Goal: Task Accomplishment & Management: Manage account settings

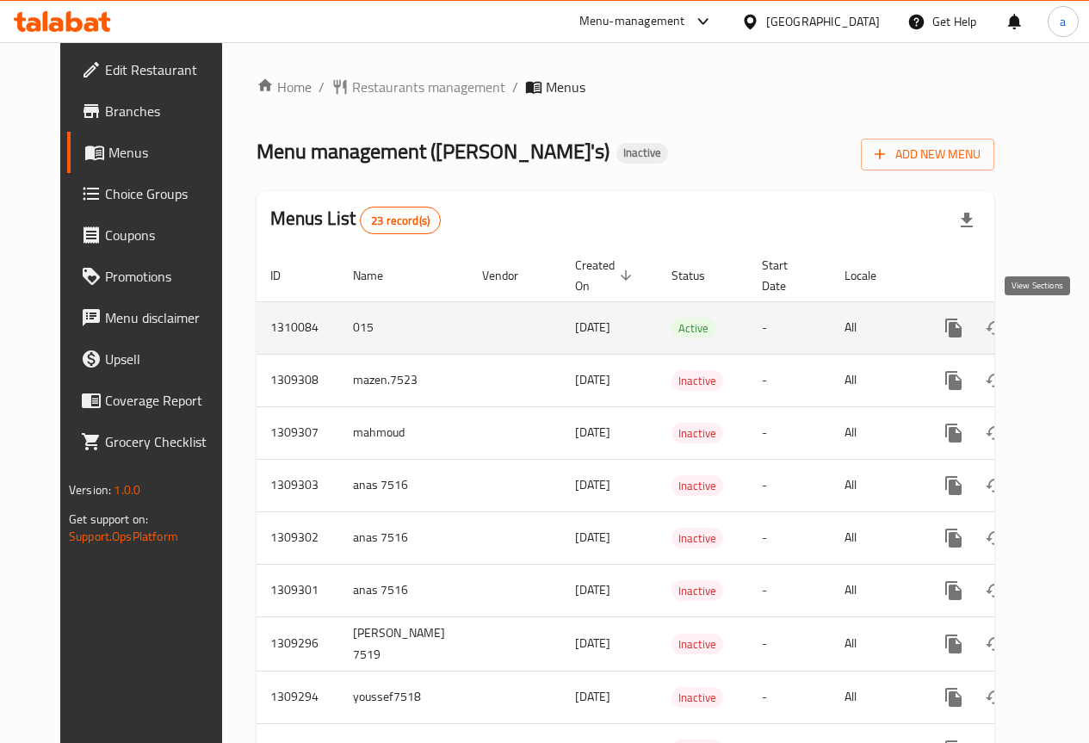
click at [1057, 318] on link "enhanced table" at bounding box center [1077, 327] width 41 height 41
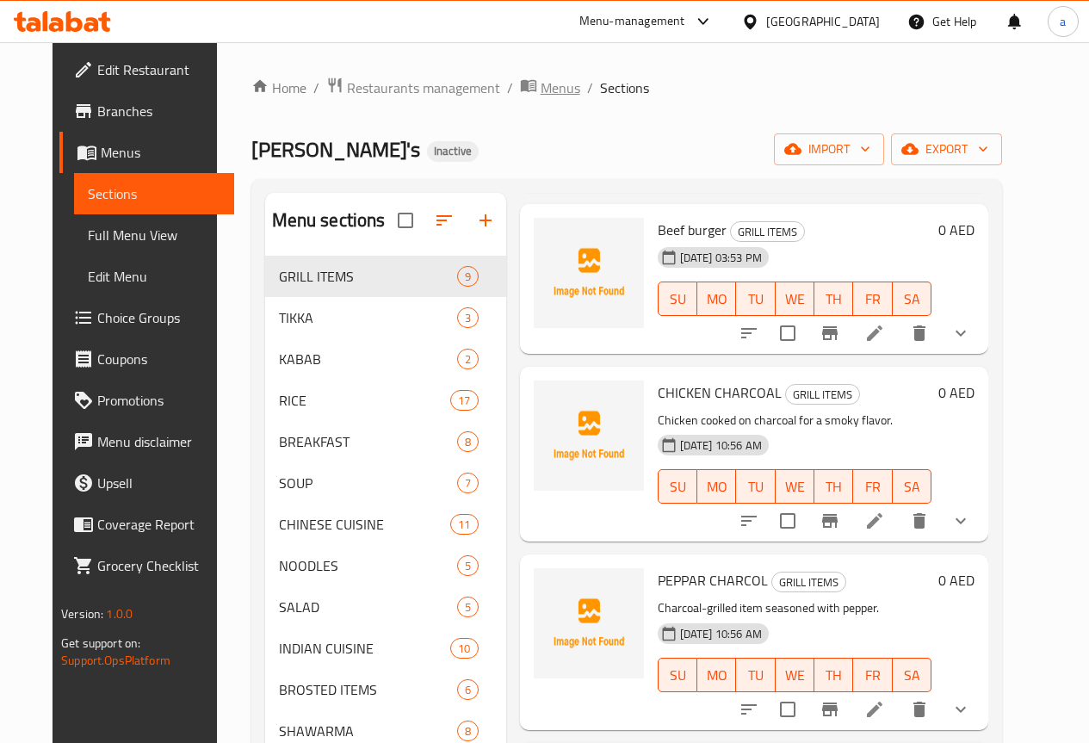
click at [529, 88] on icon "breadcrumb" at bounding box center [531, 87] width 5 height 6
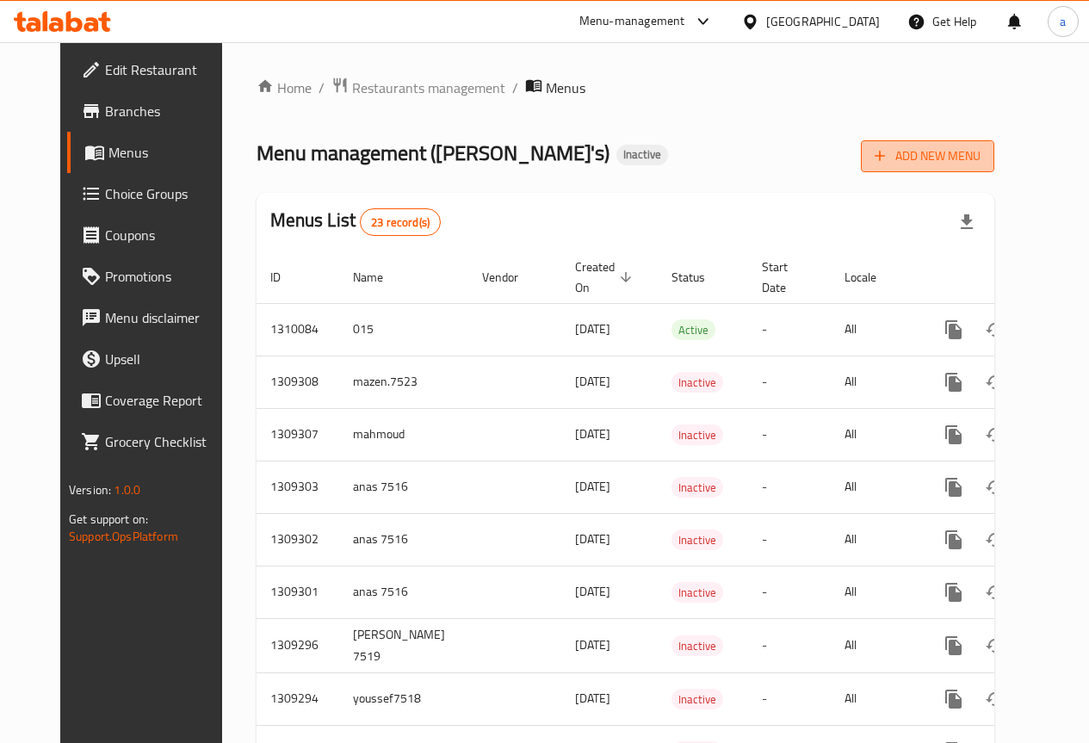
click at [970, 149] on span "Add New Menu" at bounding box center [928, 157] width 106 height 22
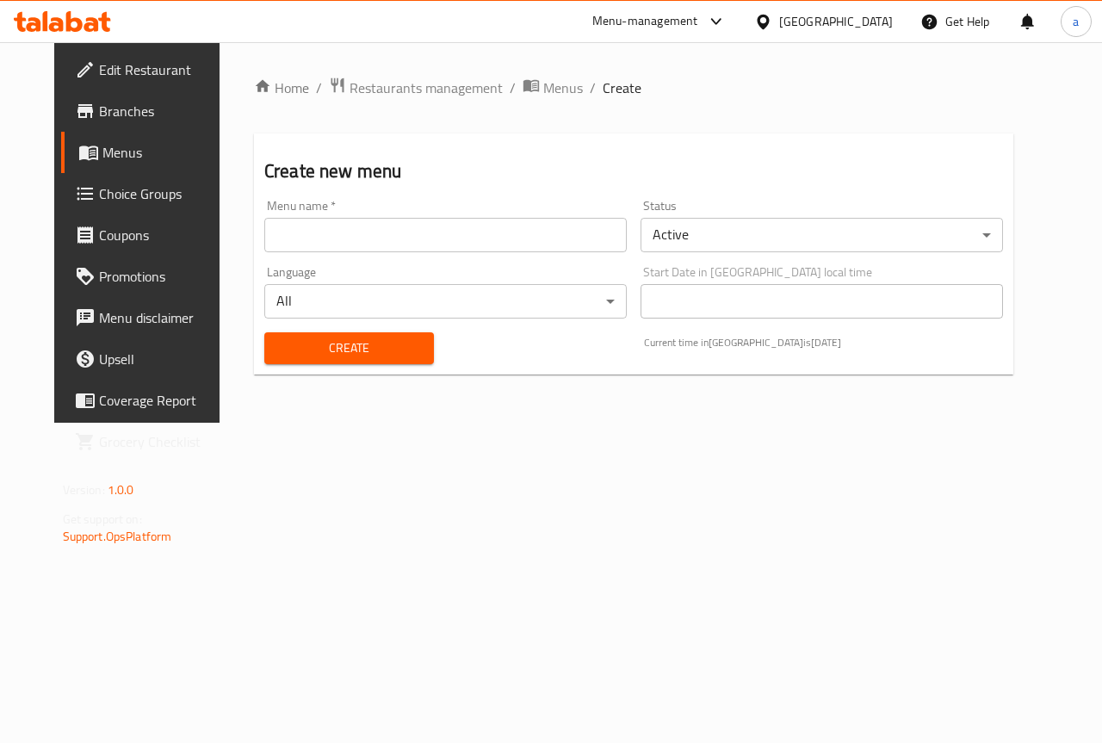
click at [575, 214] on div "Menu name   * Menu name *" at bounding box center [445, 226] width 363 height 53
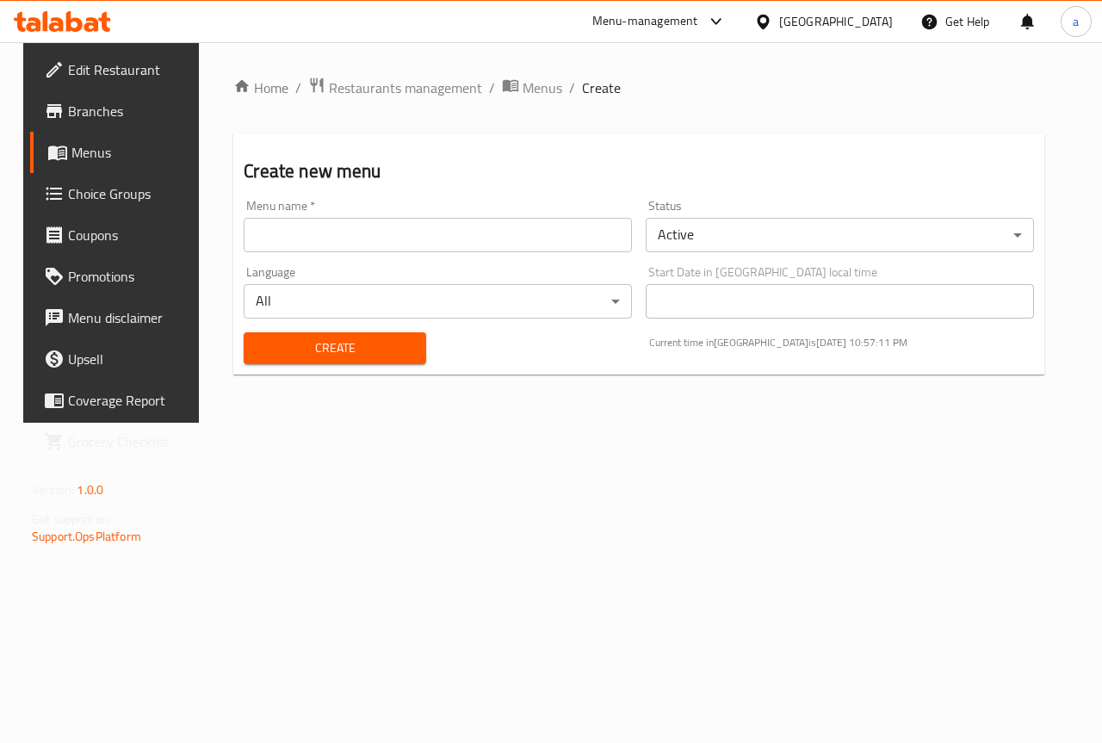
click at [569, 232] on input "text" at bounding box center [438, 235] width 388 height 34
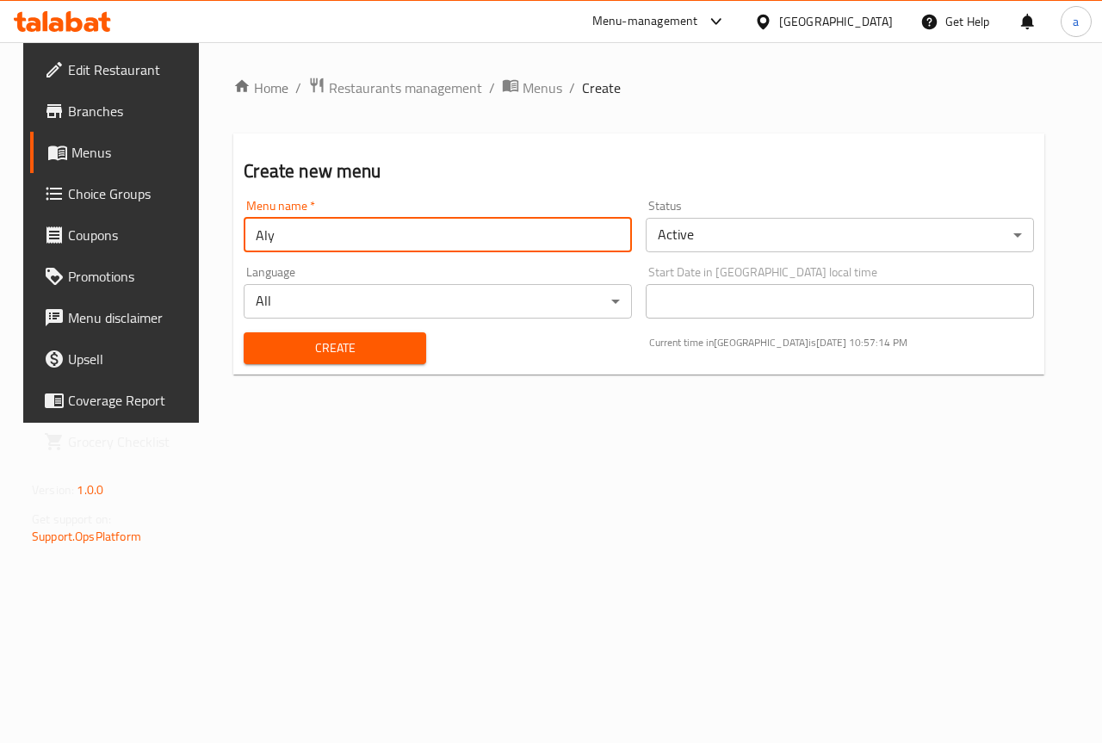
type input "Aly"
click at [369, 351] on span "Create" at bounding box center [334, 349] width 154 height 22
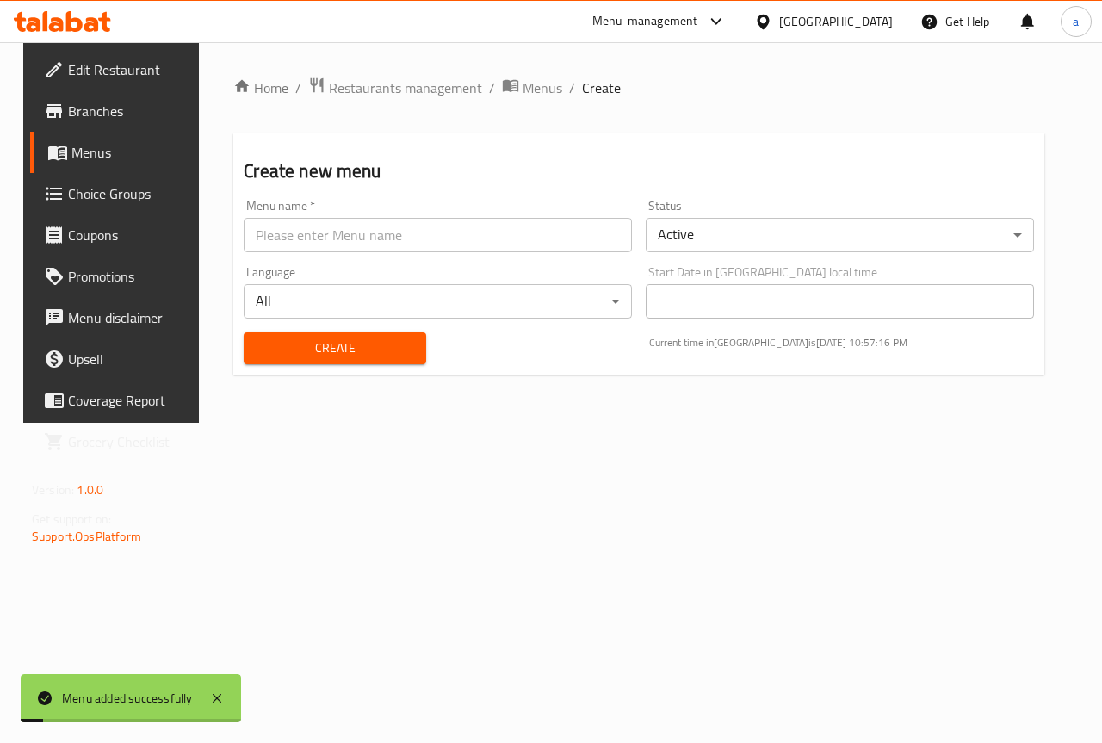
click at [138, 147] on span "Menus" at bounding box center [132, 152] width 122 height 21
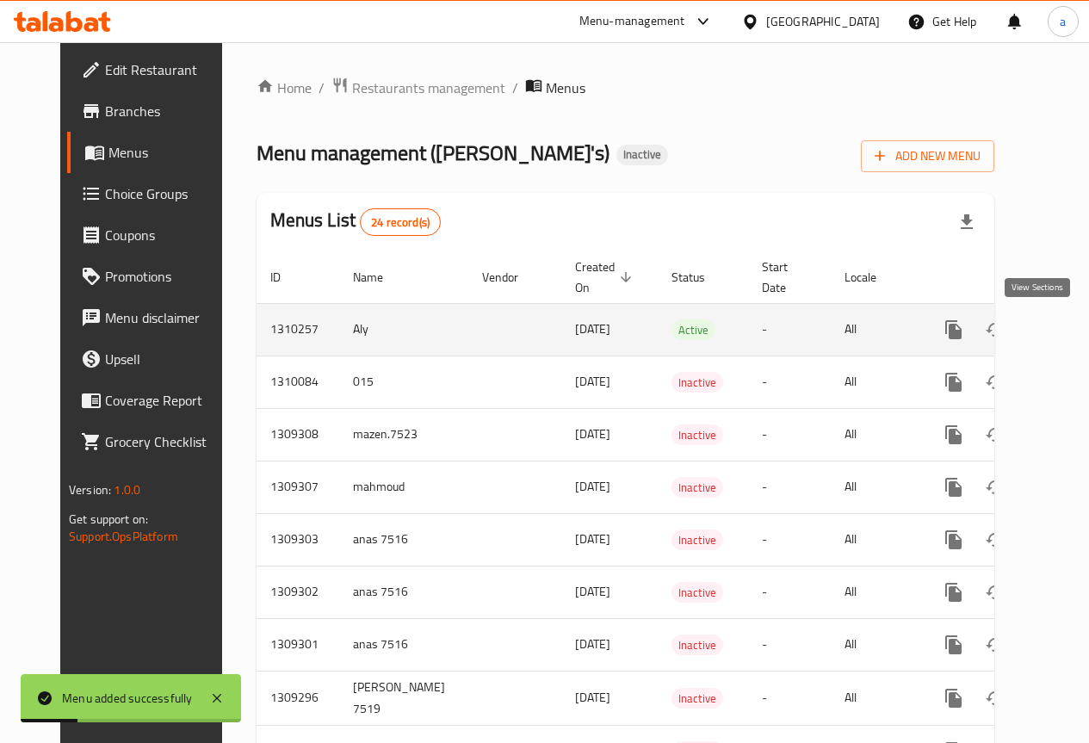
click at [1068, 334] on icon "enhanced table" at bounding box center [1078, 329] width 21 height 21
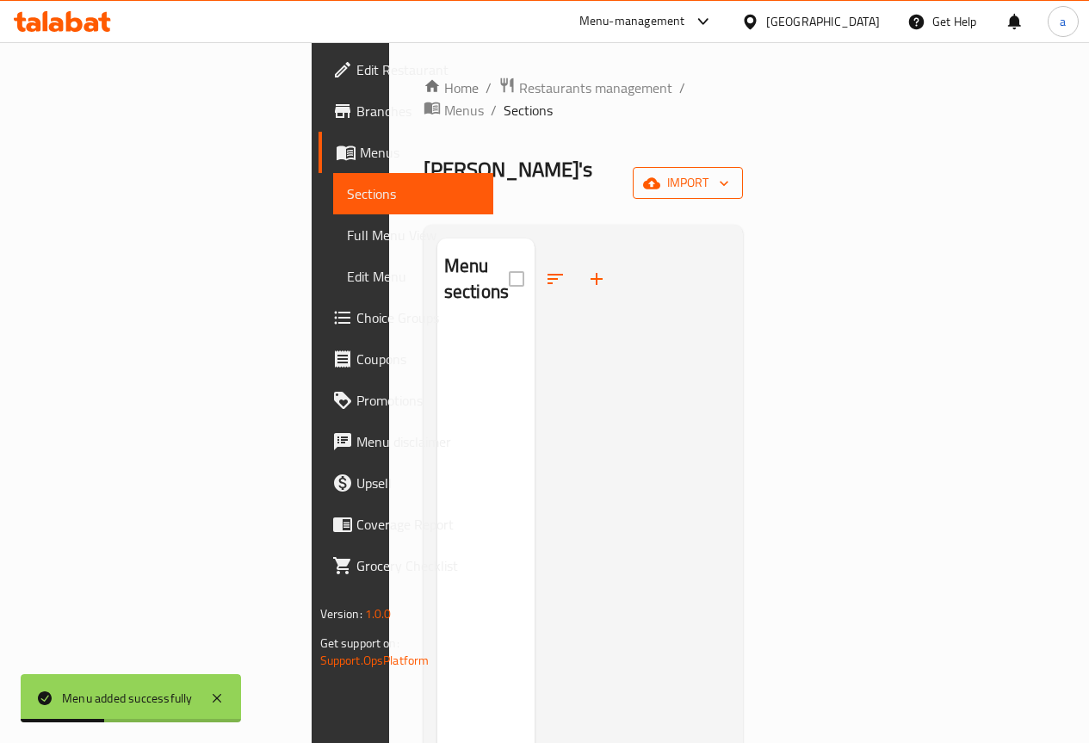
click at [660, 175] on icon "button" at bounding box center [651, 183] width 17 height 17
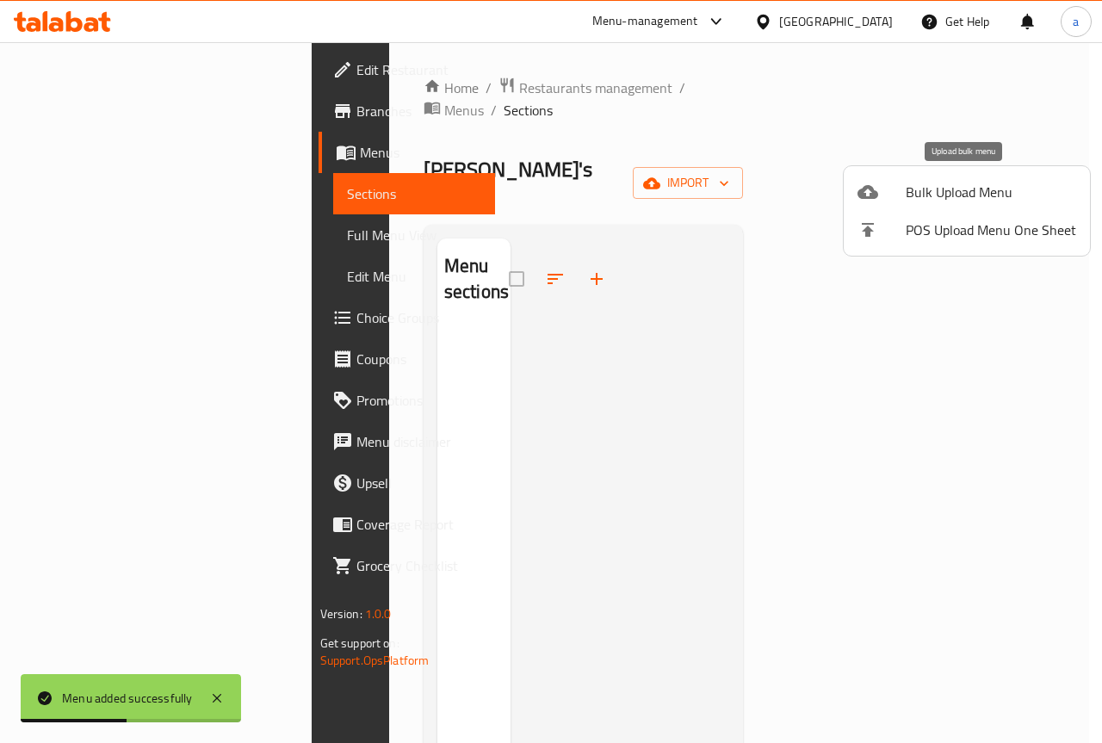
click at [953, 195] on span "Bulk Upload Menu" at bounding box center [991, 192] width 170 height 21
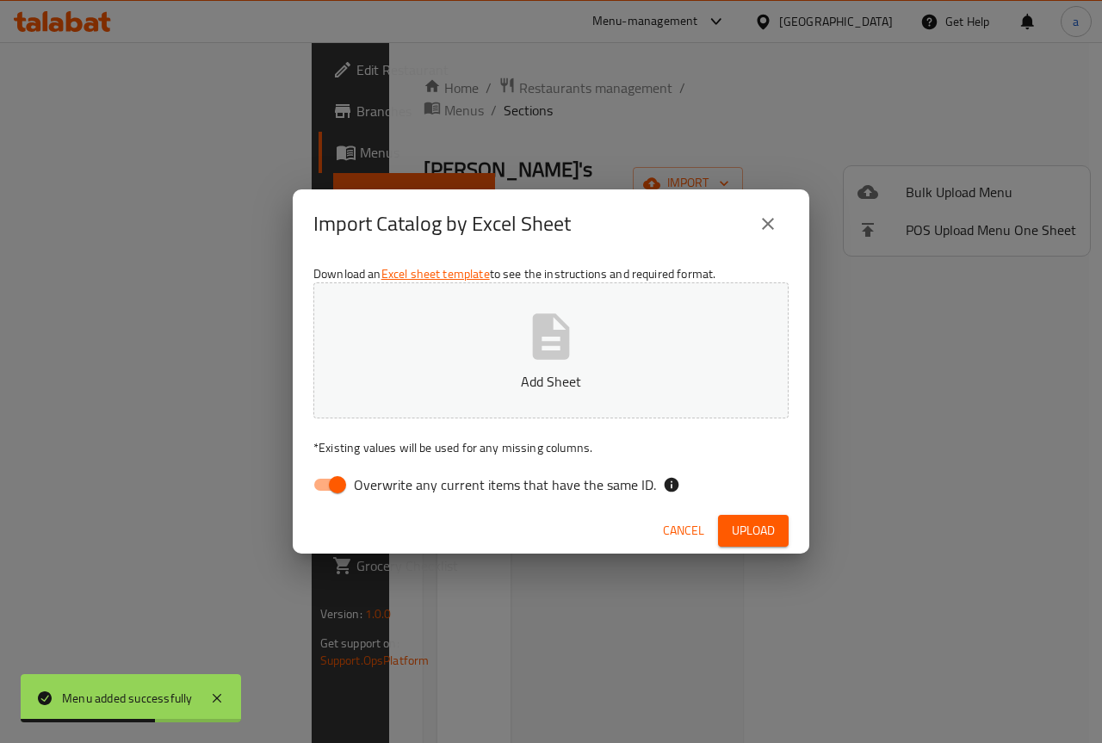
click at [340, 479] on input "Overwrite any current items that have the same ID." at bounding box center [337, 484] width 98 height 33
checkbox input "false"
click at [551, 316] on icon "button" at bounding box center [551, 336] width 37 height 46
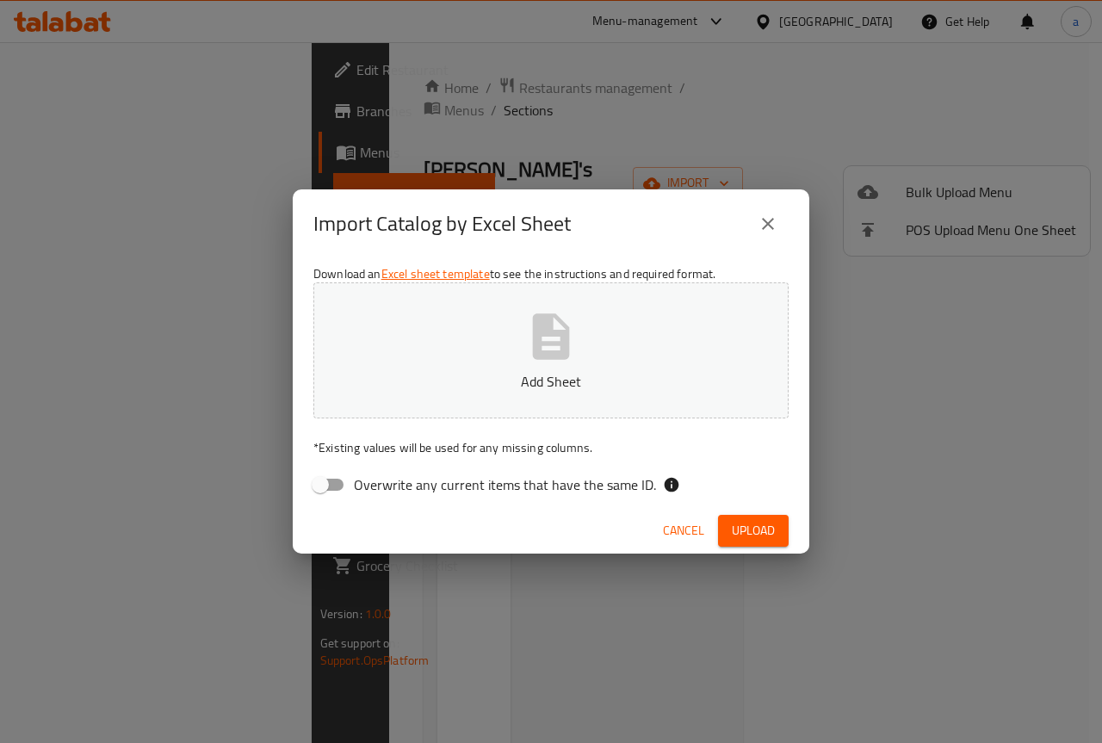
click at [592, 341] on button "Add Sheet" at bounding box center [550, 350] width 475 height 136
click at [738, 518] on button "Upload" at bounding box center [753, 531] width 71 height 32
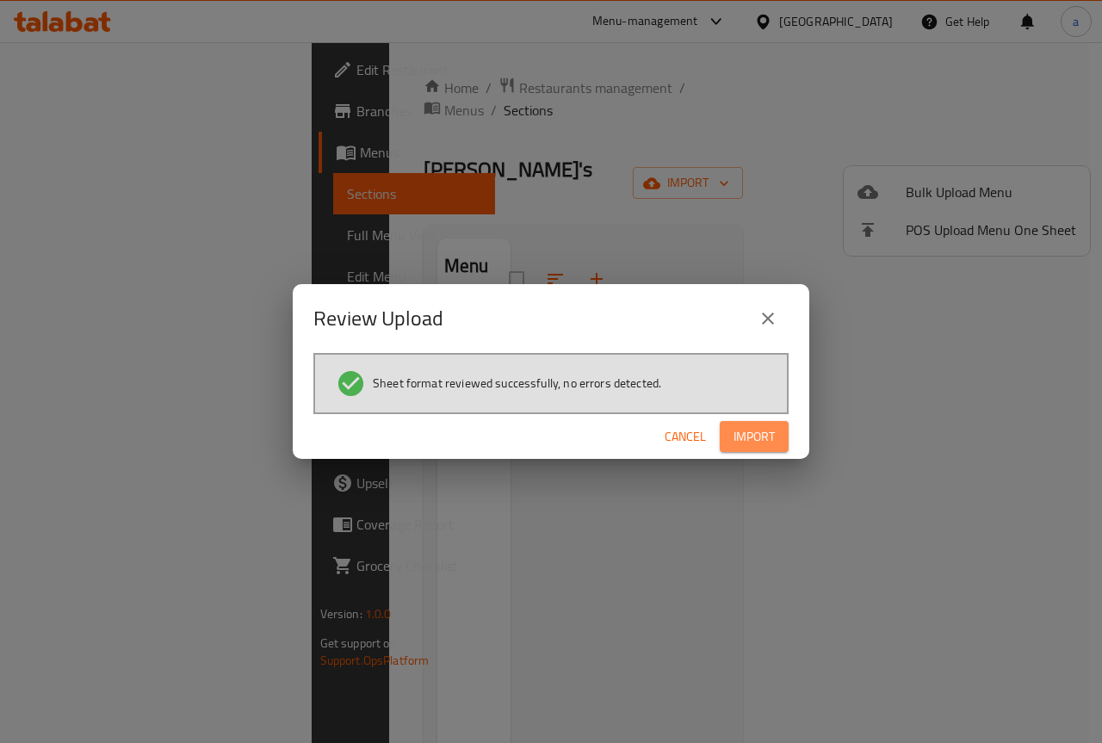
click at [739, 432] on span "Import" at bounding box center [754, 437] width 41 height 22
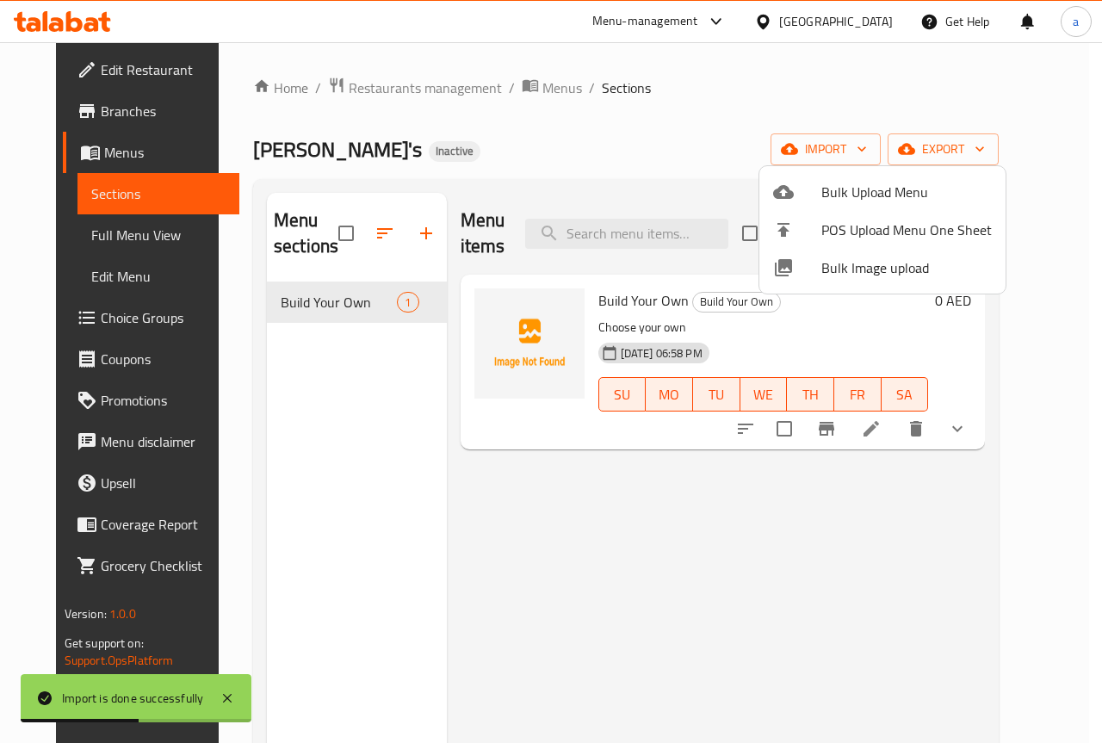
click at [930, 152] on div at bounding box center [551, 371] width 1102 height 743
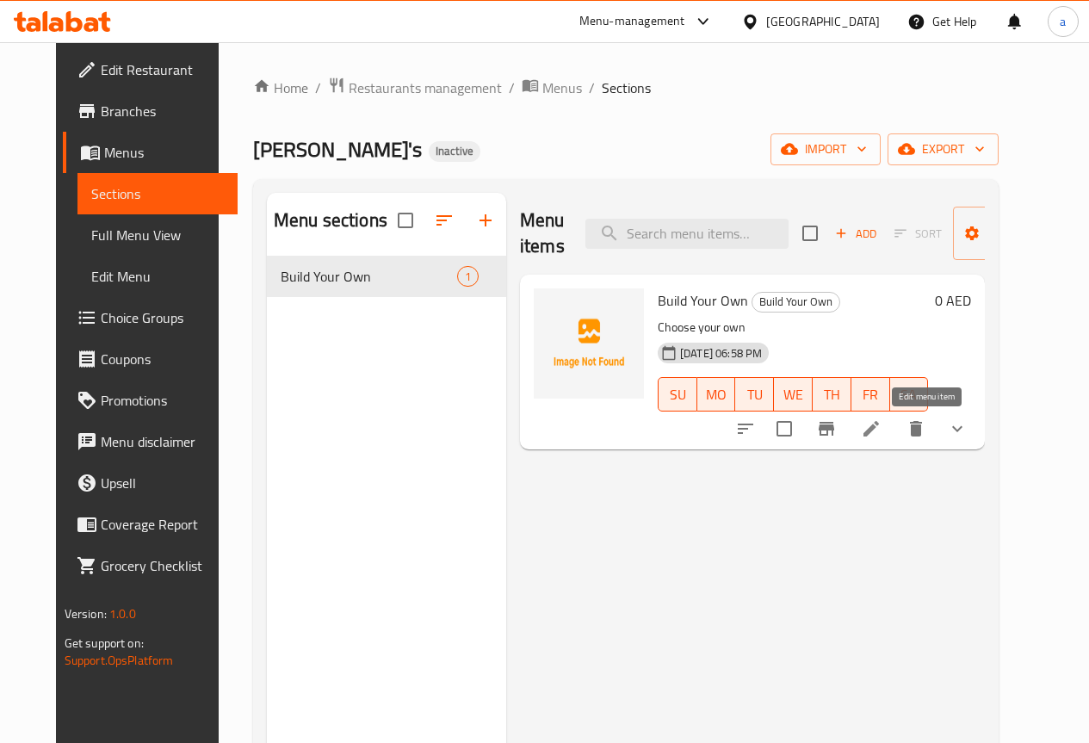
click at [882, 421] on icon at bounding box center [871, 428] width 21 height 21
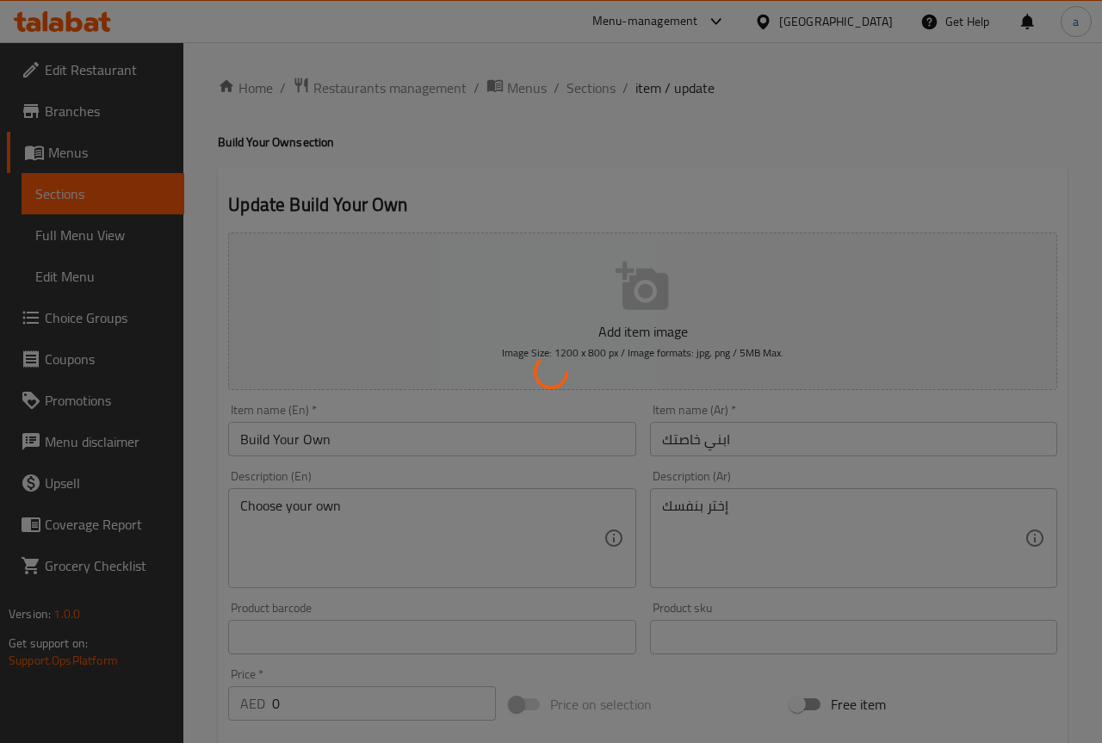
type input "خيارات البروتين:"
type input "1"
type input "خيارات الكربوهيدرات:"
type input "0"
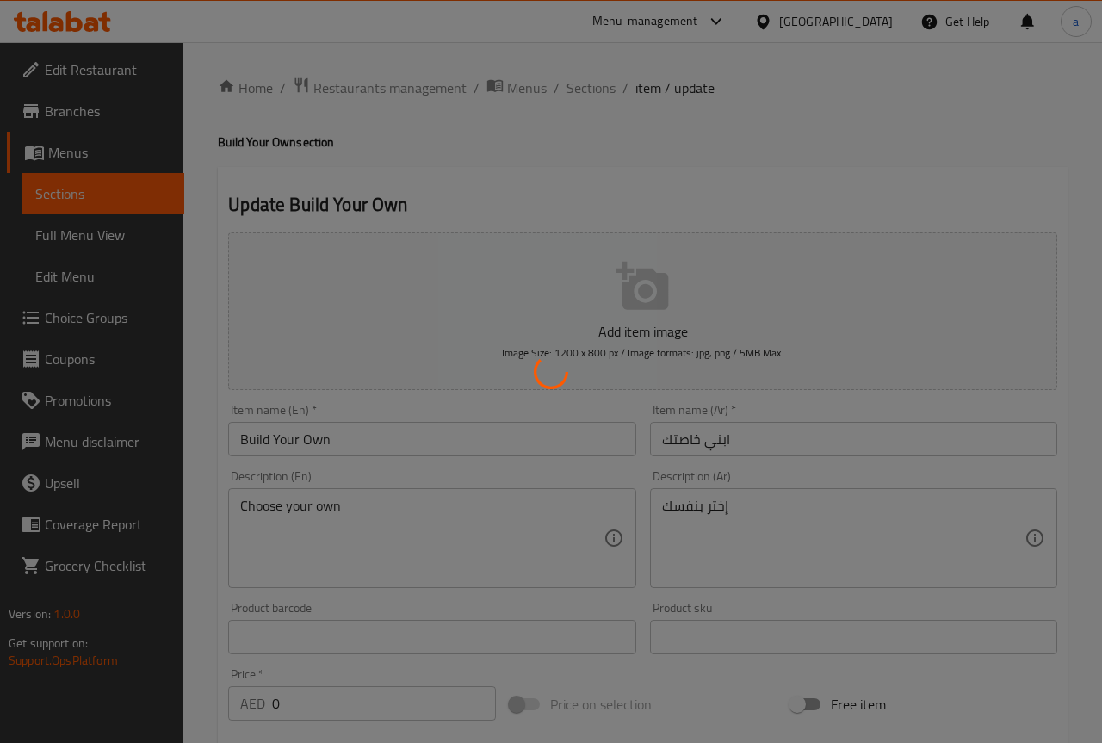
type input "1"
type input "خيار الخضار:"
type input "0"
type input "10"
type input "اختيار الصلصات:"
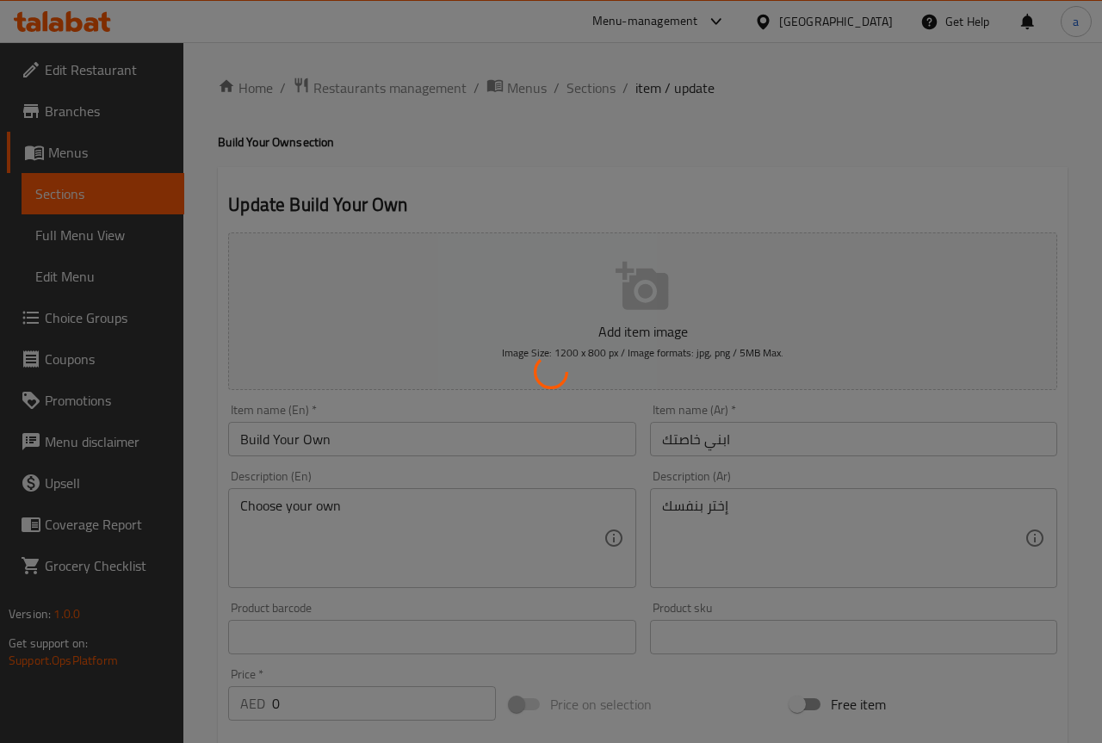
type input "0"
type input "1"
type input "بروتين إضافي:"
type input "0"
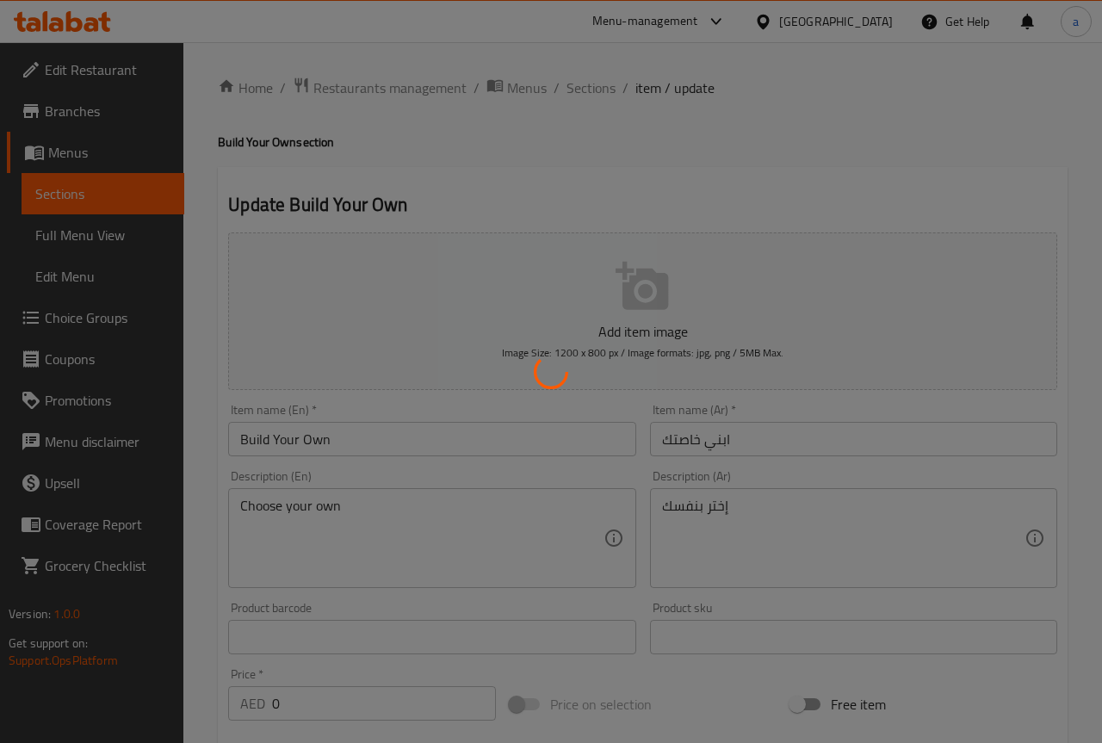
type input "صلصة إضافية:"
type input "0"
type input "10"
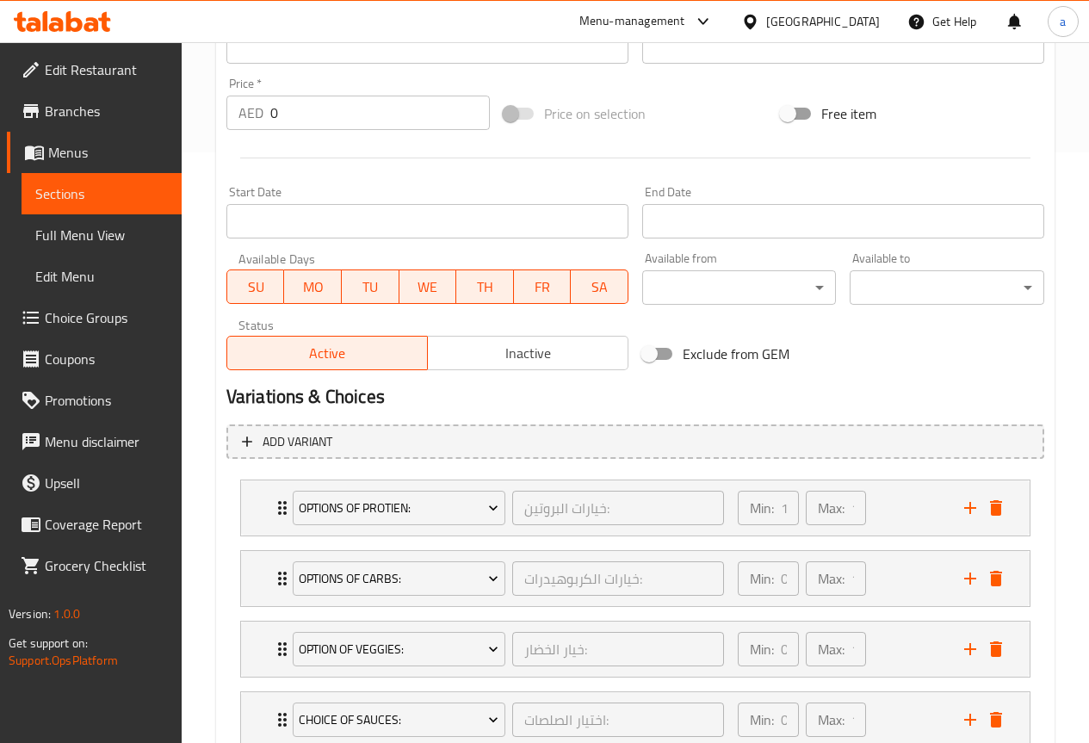
scroll to position [689, 0]
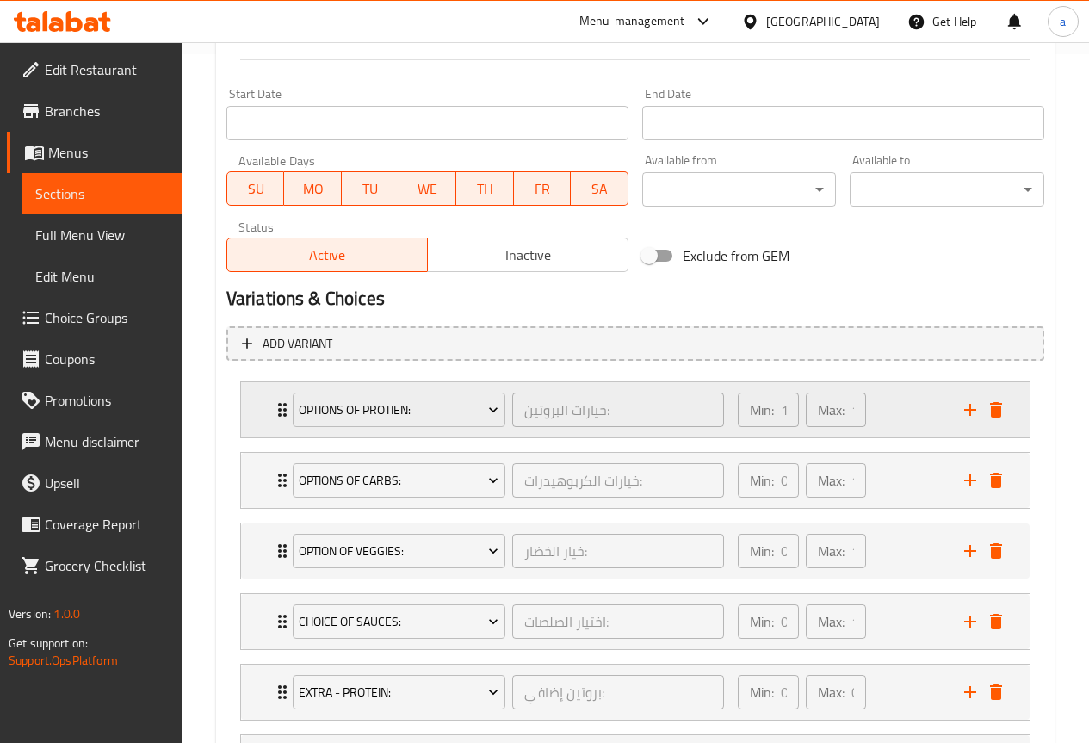
click at [285, 407] on div "Options Of Protien: خيارات البروتين: ​" at bounding box center [508, 409] width 452 height 55
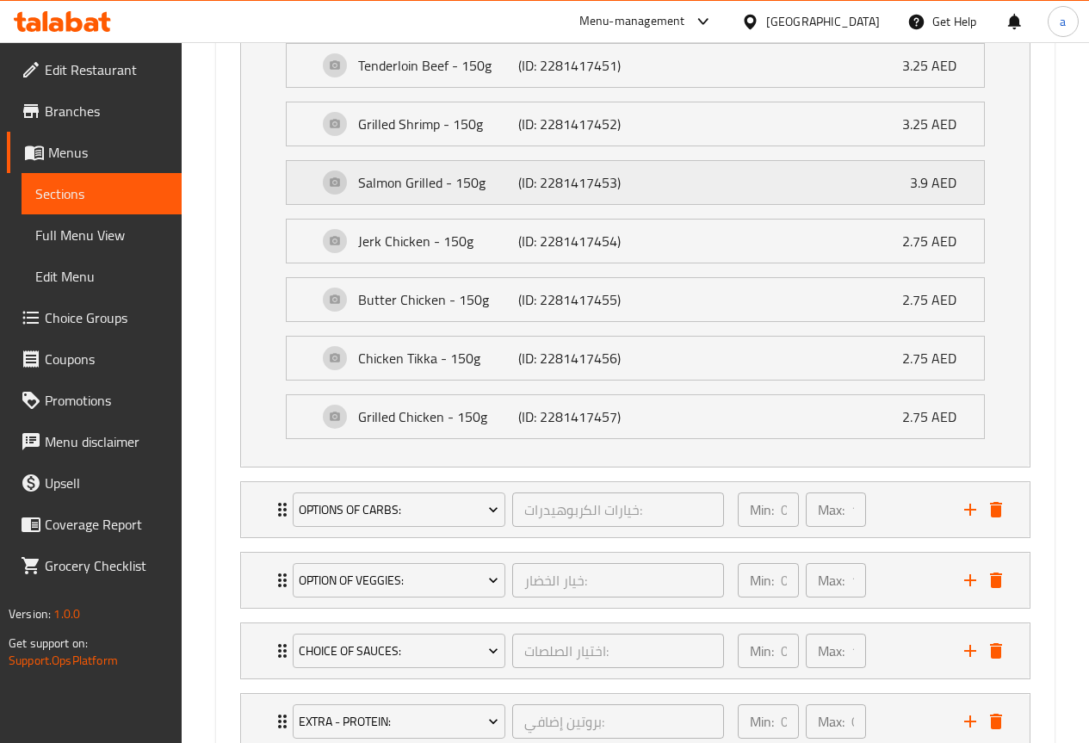
scroll to position [1206, 0]
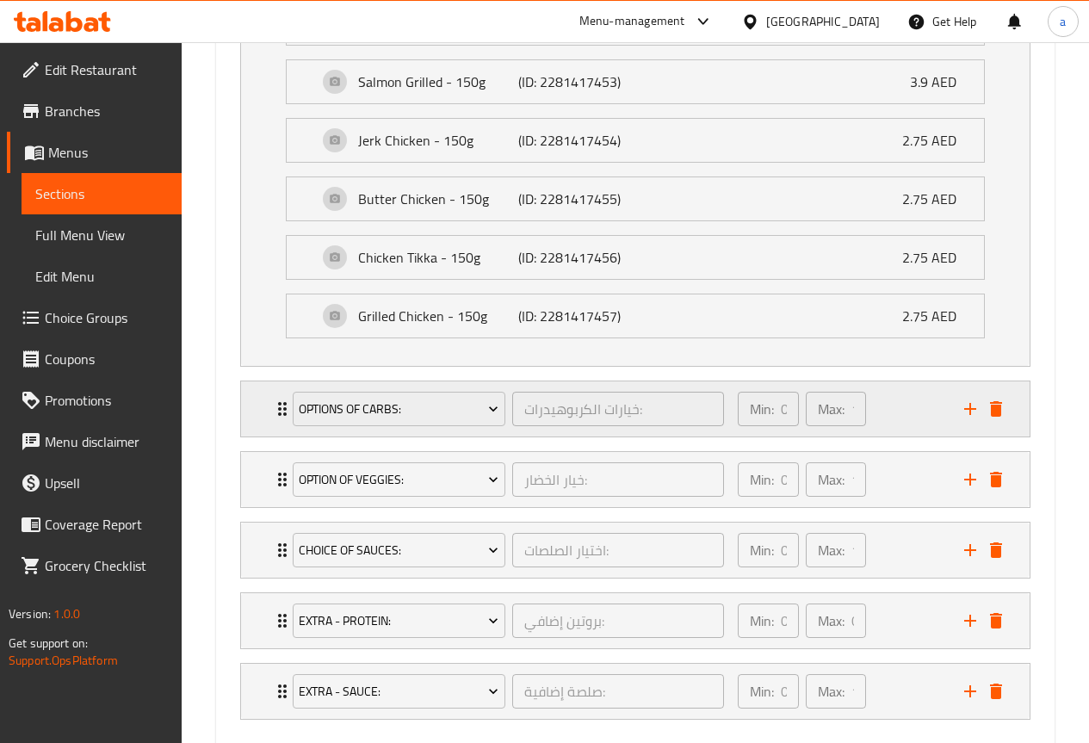
click at [286, 412] on div "Options Of Carbs: خيارات الكربوهيدرات: ​" at bounding box center [508, 408] width 452 height 55
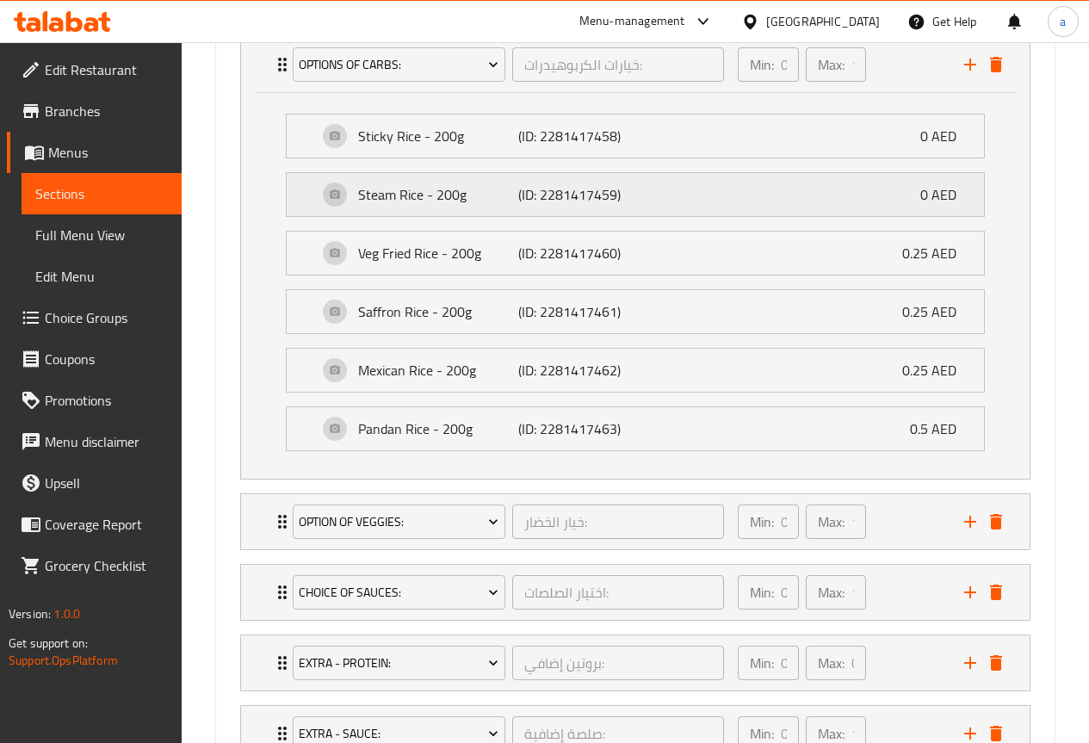
scroll to position [1636, 0]
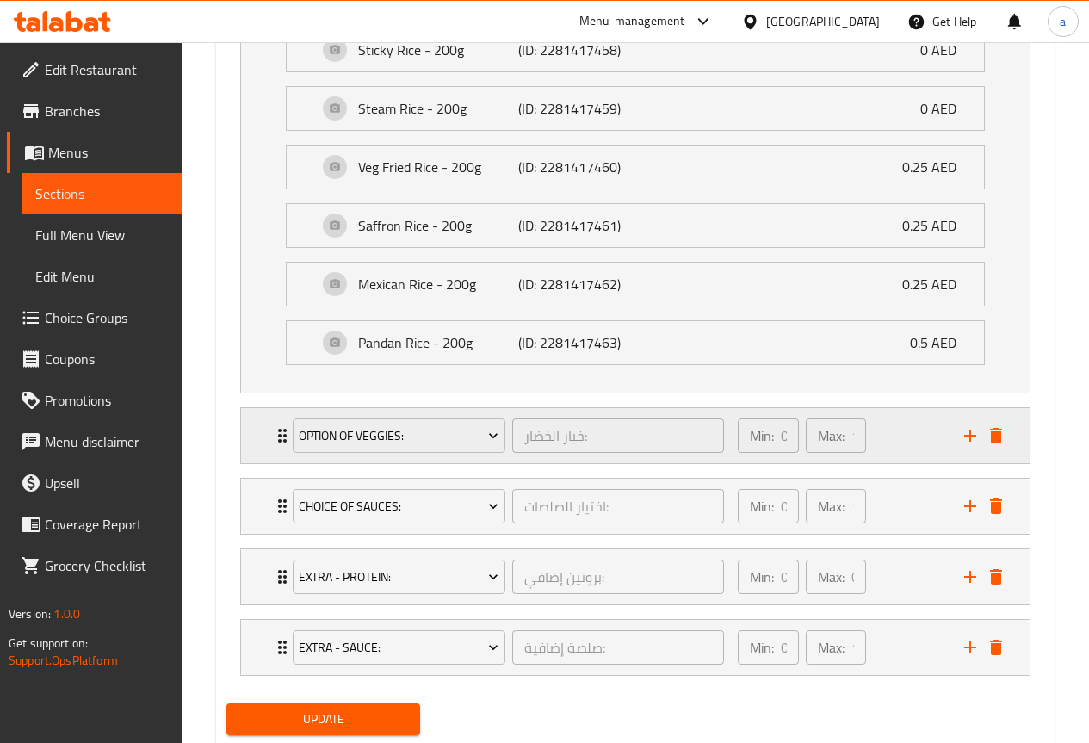
click at [276, 435] on icon "Expand" at bounding box center [282, 435] width 21 height 21
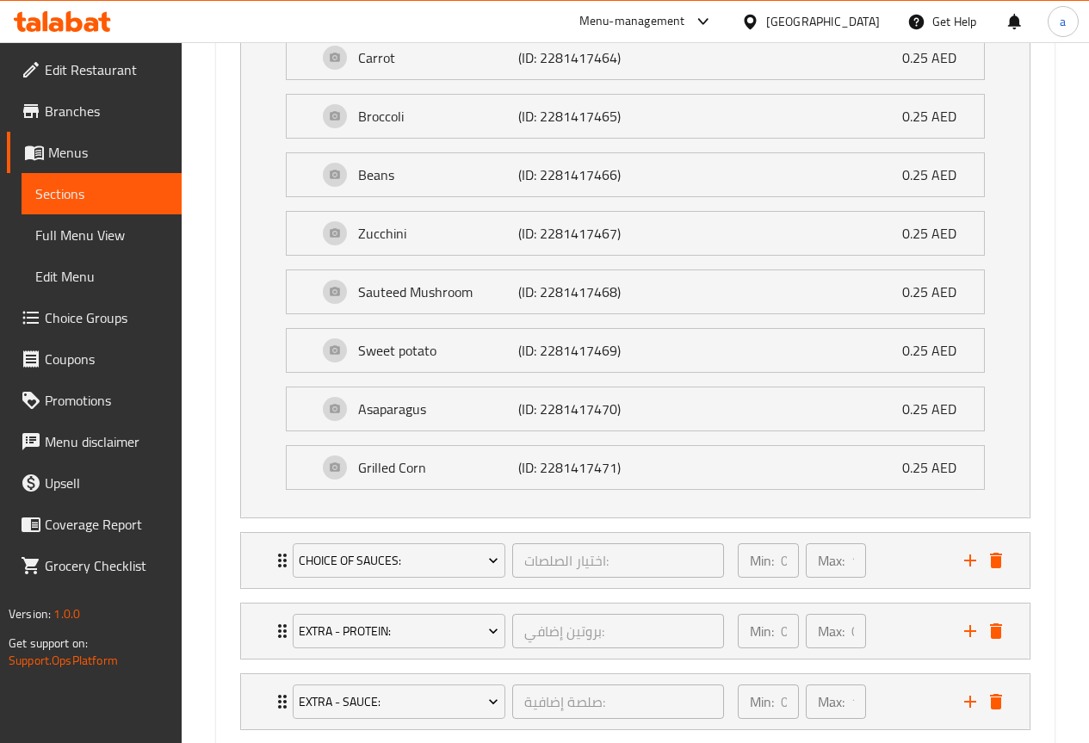
scroll to position [2191, 0]
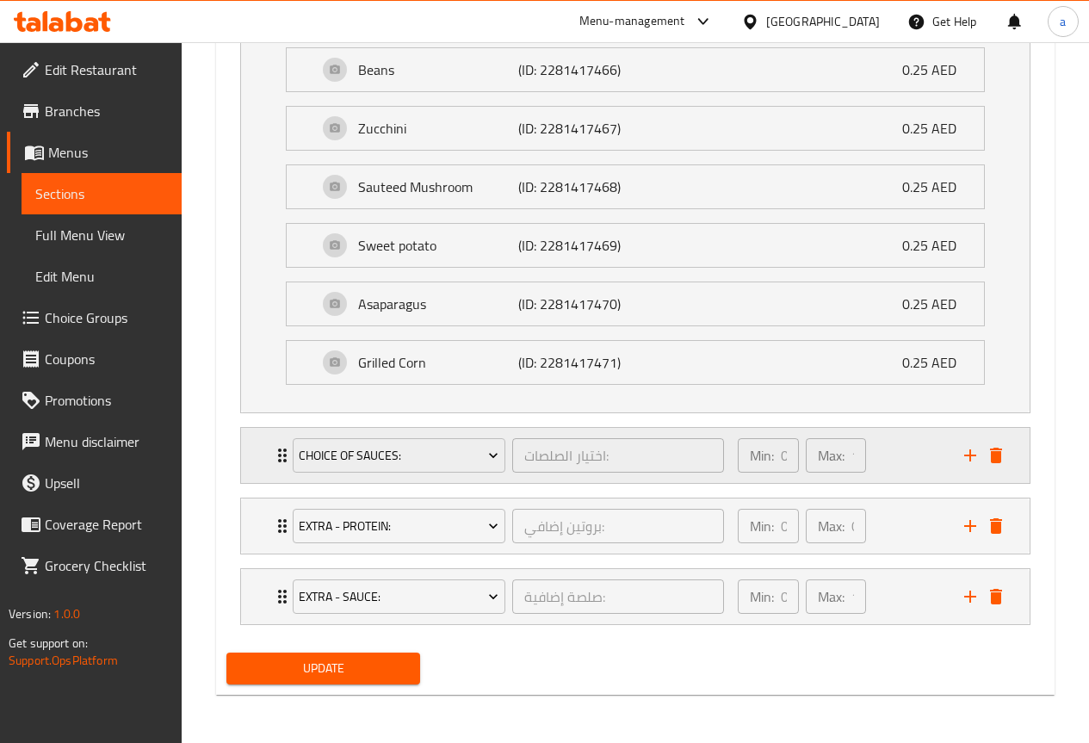
click at [273, 455] on icon "Expand" at bounding box center [282, 455] width 21 height 21
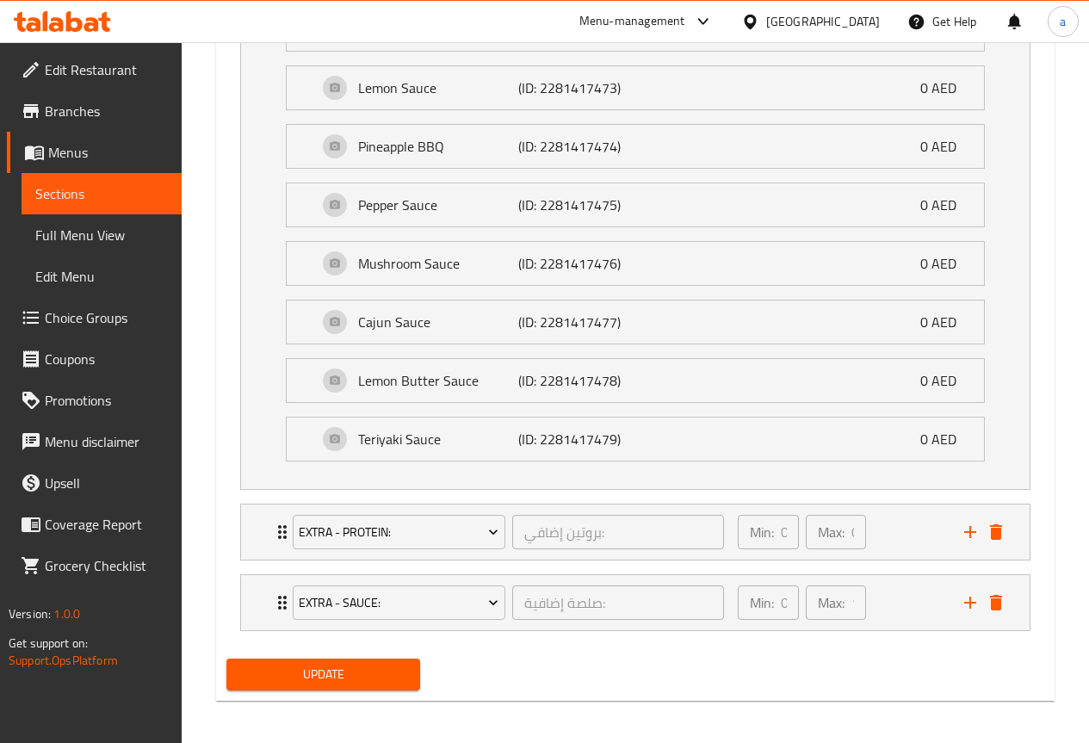
scroll to position [2694, 0]
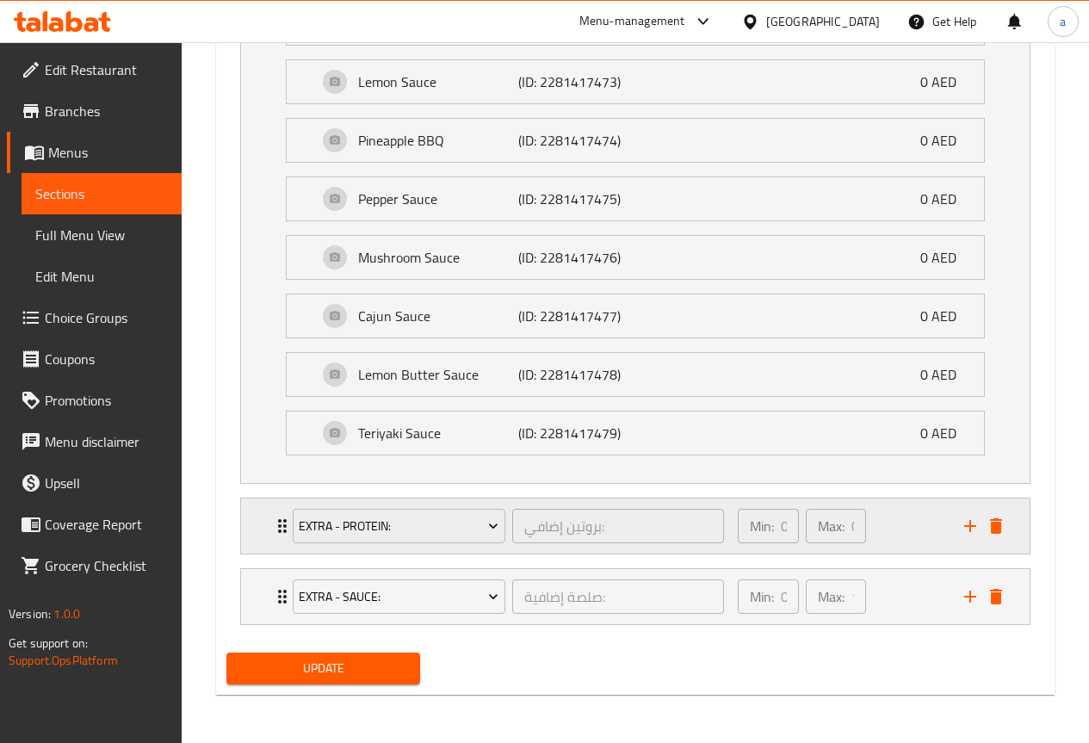
click at [263, 524] on div "Extra - Protein: بروتين إضافي: ​ Min: 0 ​ Max: 0 ​" at bounding box center [635, 526] width 789 height 55
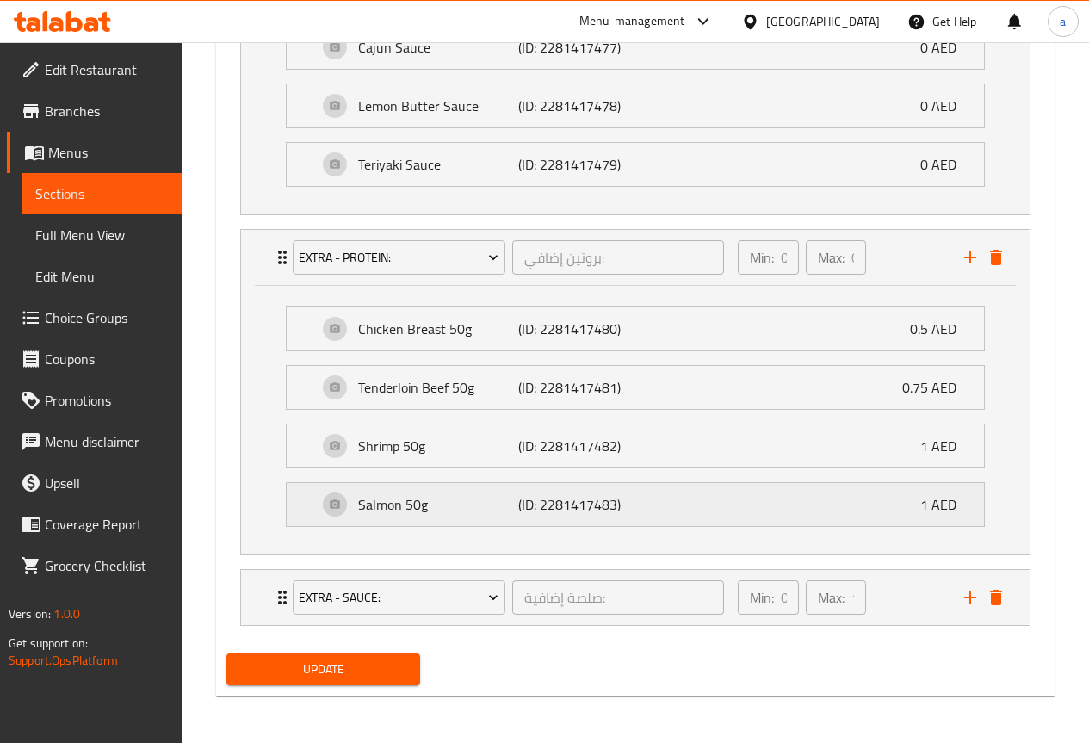
scroll to position [2964, 0]
click at [267, 589] on div "Extra - Sauce: صلصة إضافية: ​ Min: 0 ​ Max: 10 ​" at bounding box center [635, 596] width 789 height 55
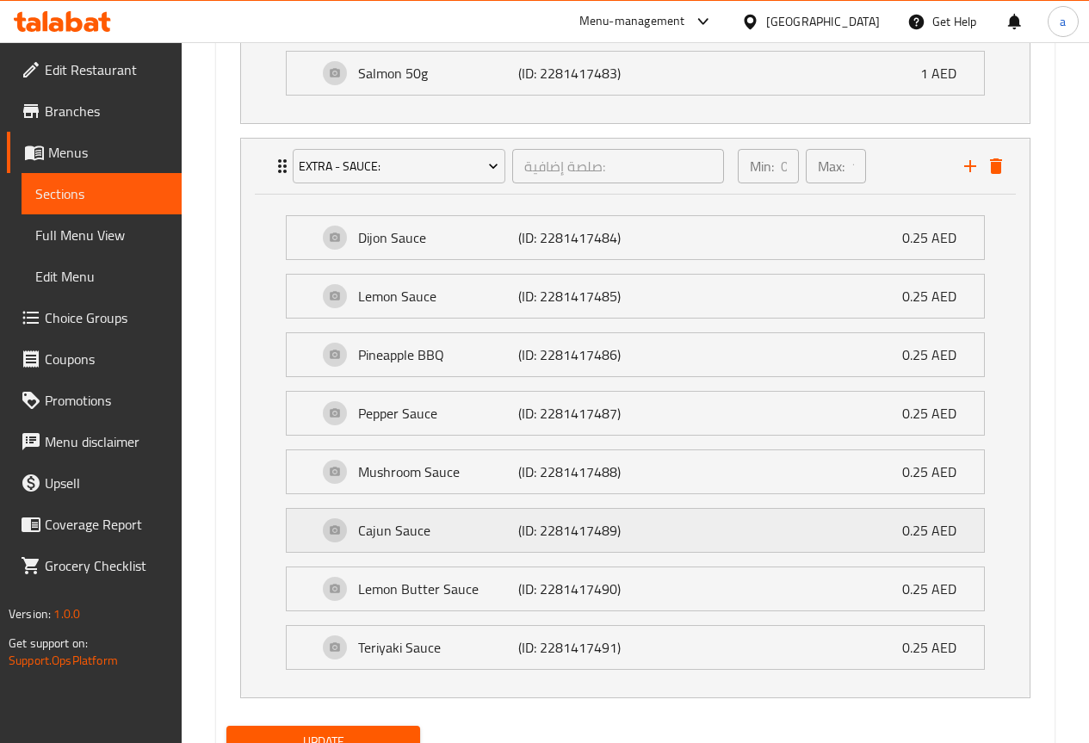
scroll to position [3468, 0]
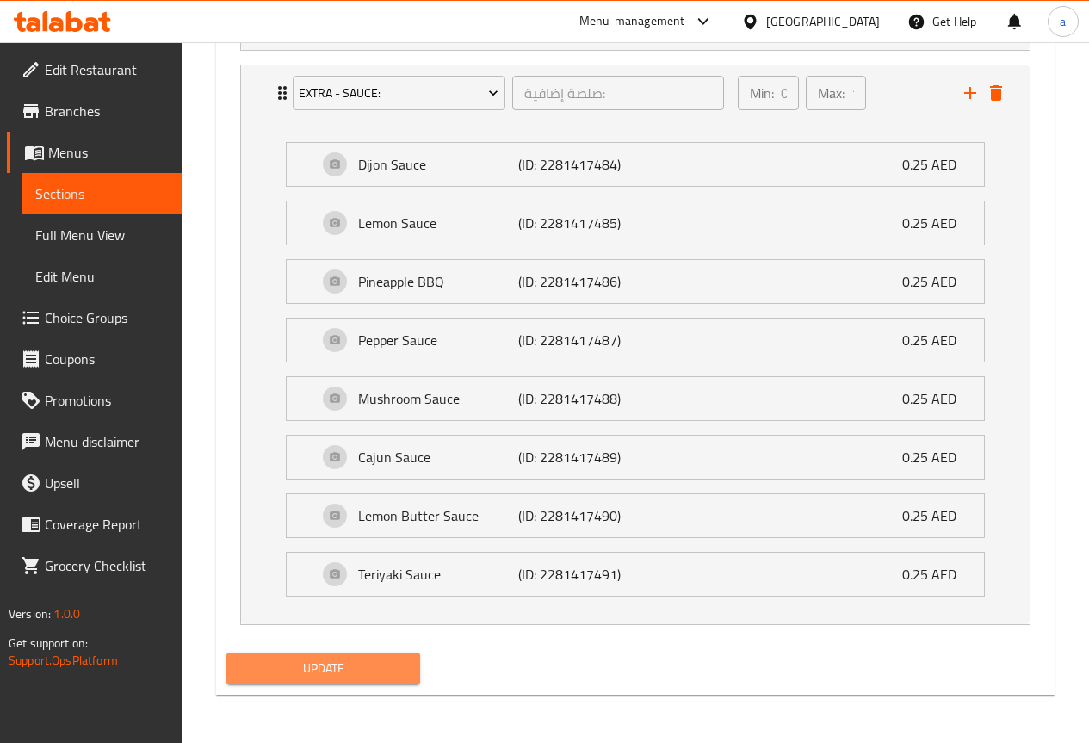
click at [404, 671] on span "Update" at bounding box center [323, 669] width 167 height 22
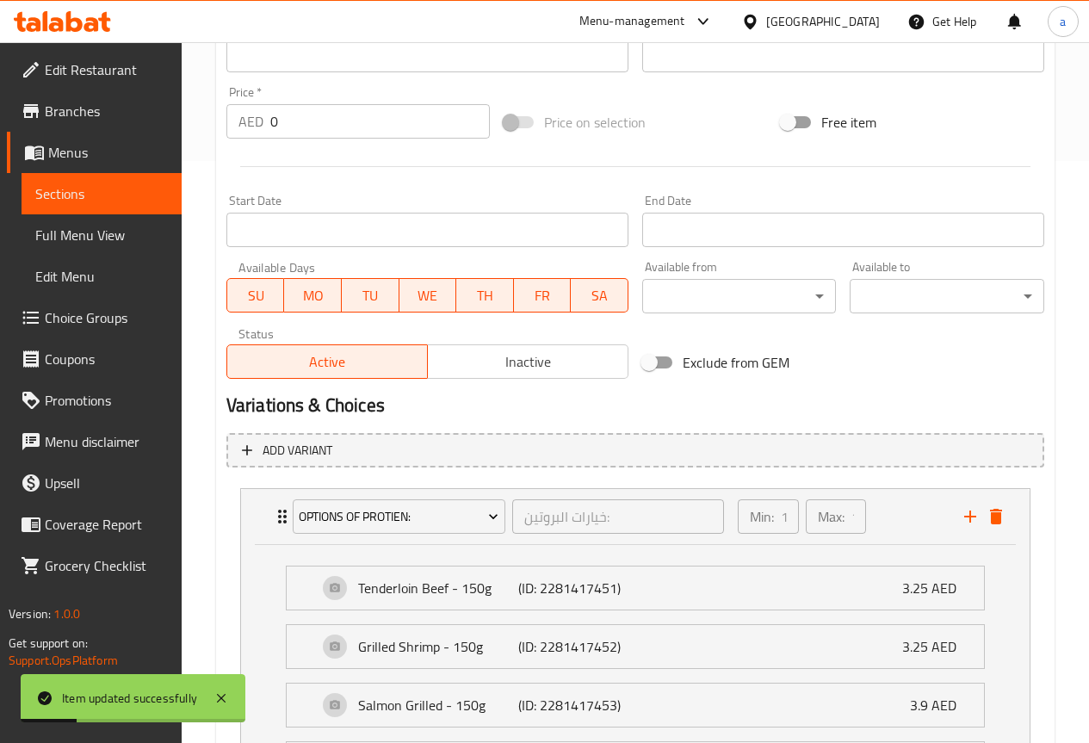
scroll to position [626, 0]
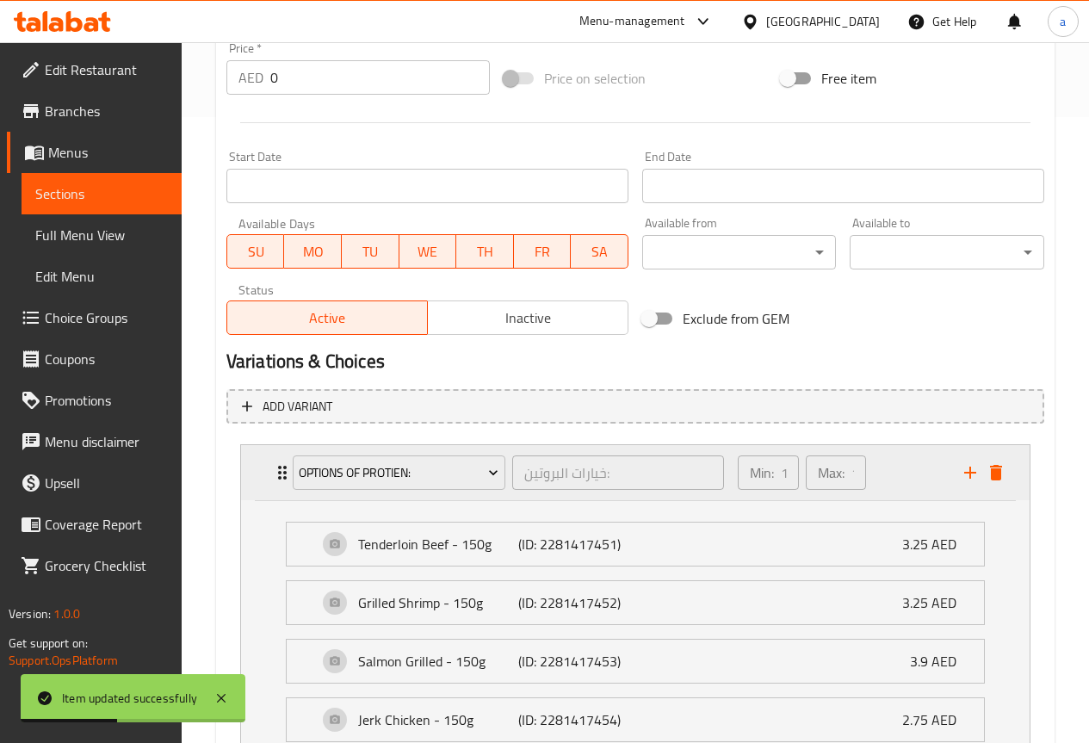
click at [281, 470] on icon "Expand" at bounding box center [282, 472] width 21 height 21
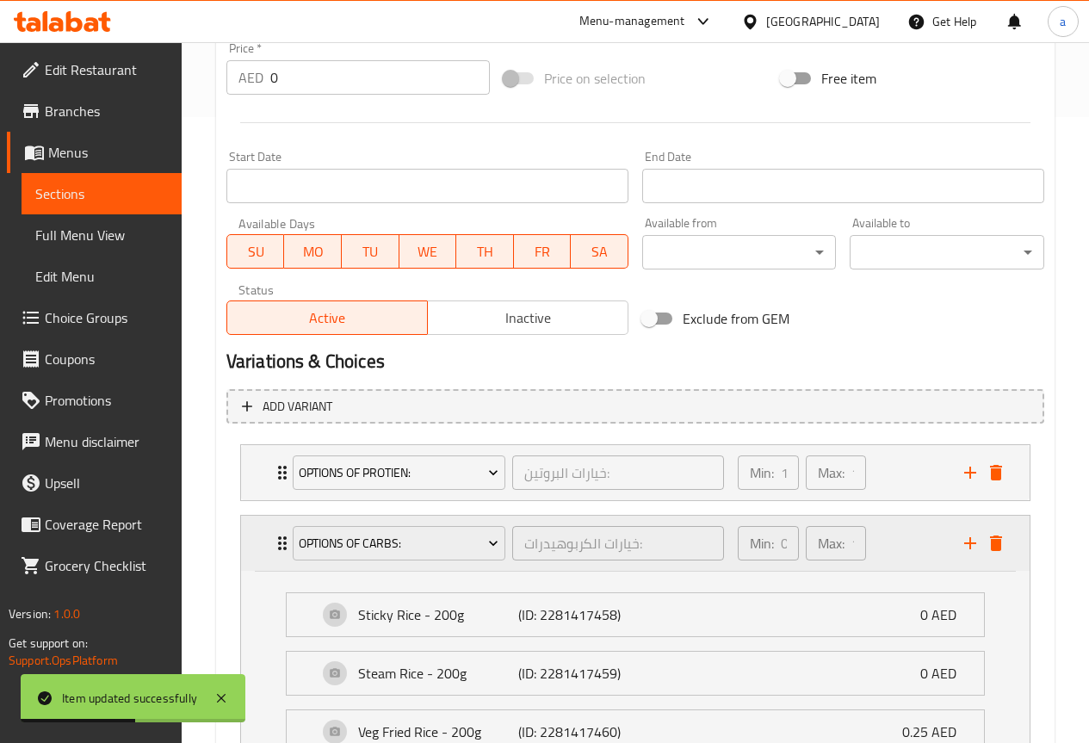
click at [279, 534] on icon "Expand" at bounding box center [282, 543] width 21 height 21
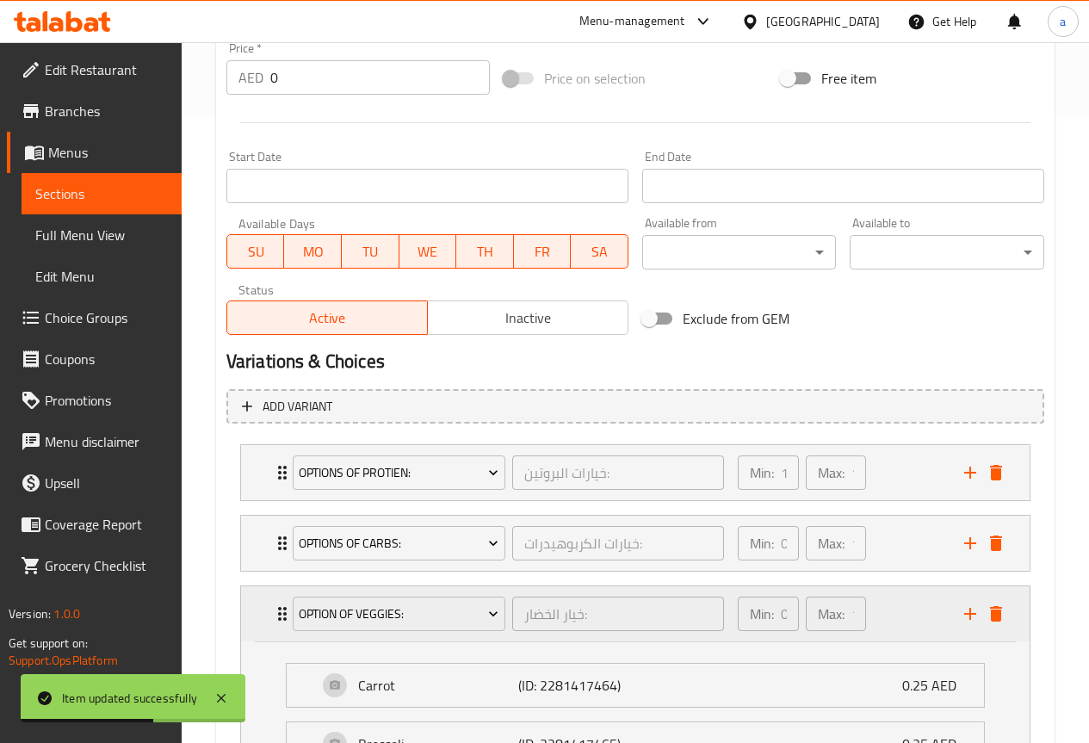
click at [282, 595] on div "Option Of Veggies: خيار الخضار: ​" at bounding box center [508, 613] width 452 height 55
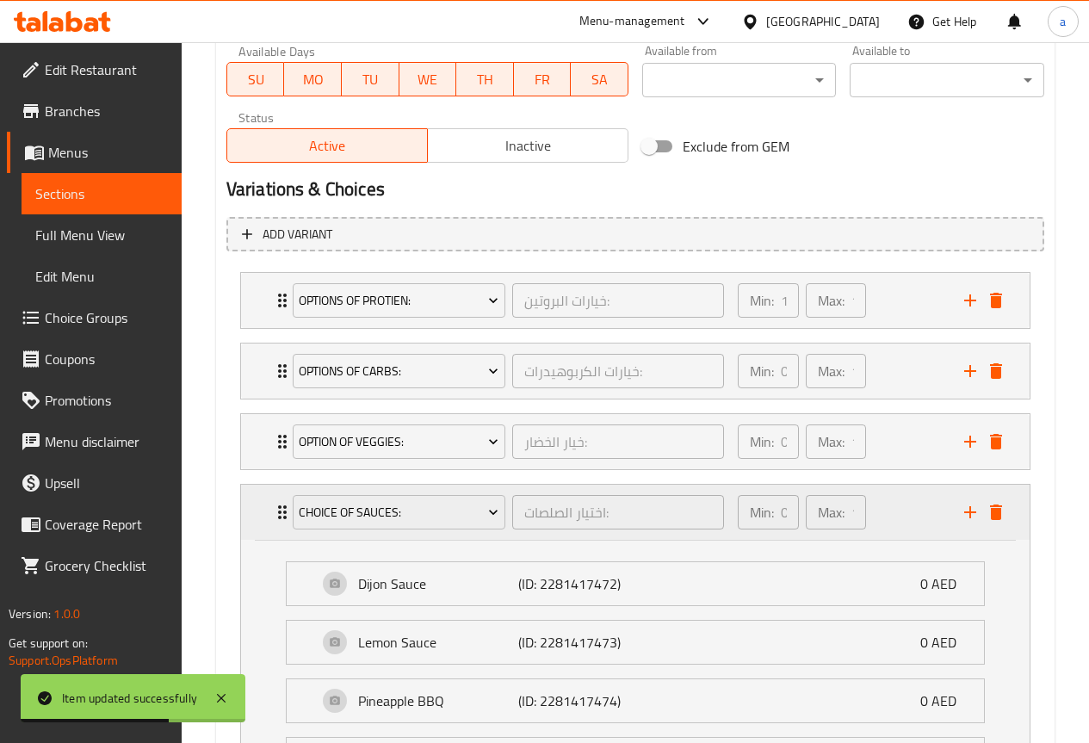
click at [283, 530] on div "Choice Of Sauces: اختيار الصلصات: ​" at bounding box center [508, 512] width 452 height 55
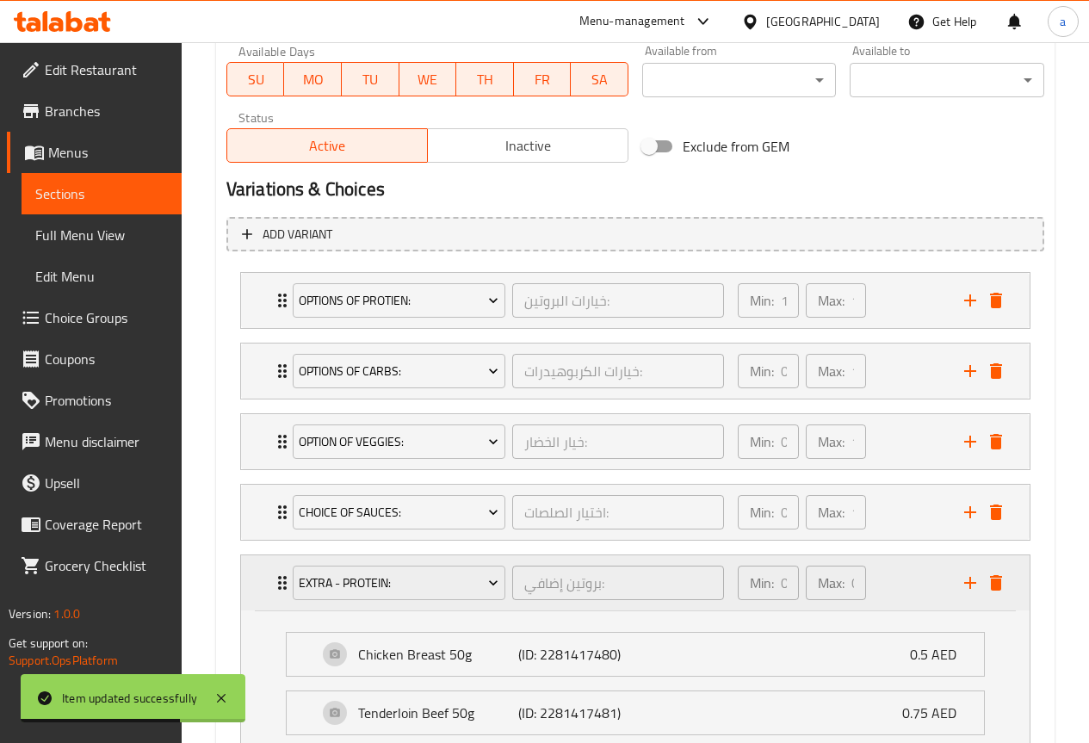
click at [281, 601] on div "Extra - Protein: بروتين إضافي: ​ Min: 0 ​ Max: 0 ​" at bounding box center [640, 582] width 737 height 55
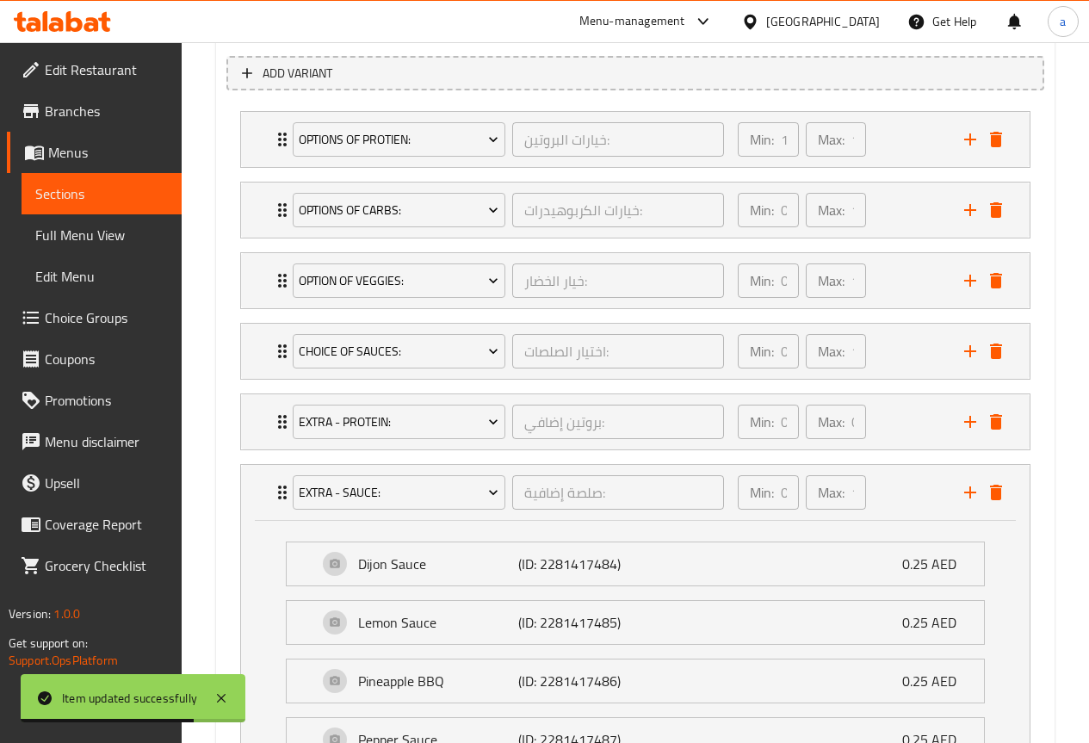
scroll to position [970, 0]
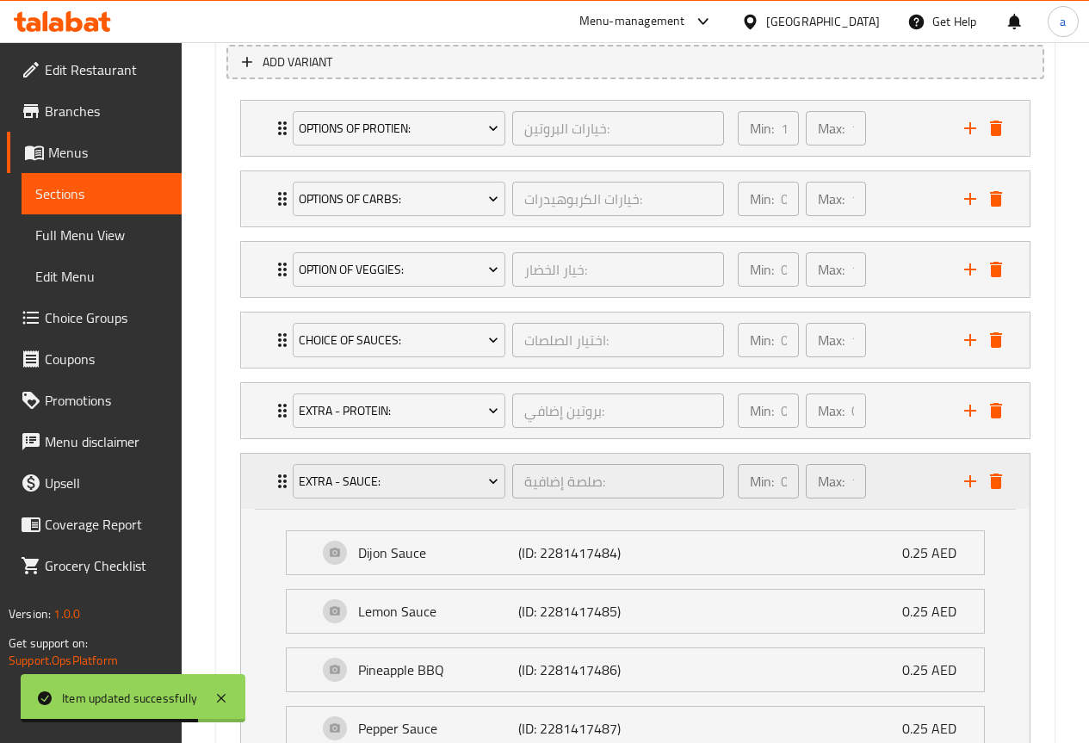
click at [282, 498] on div "Extra - Sauce: صلصة إضافية: ​" at bounding box center [508, 481] width 452 height 55
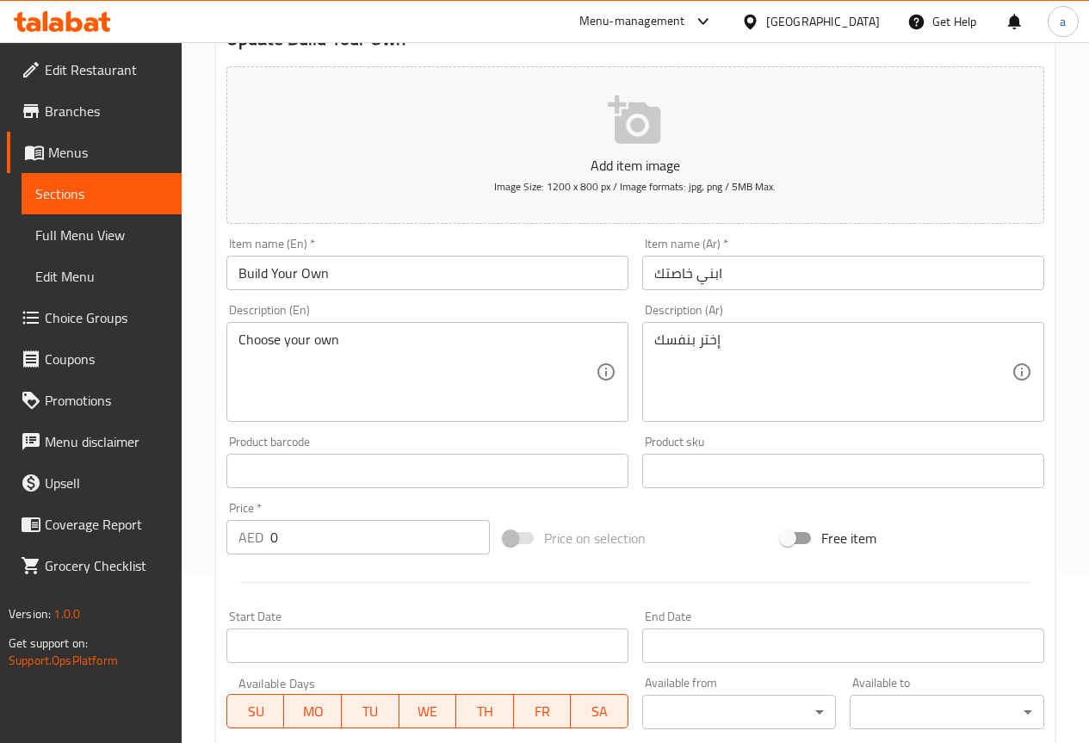
scroll to position [0, 0]
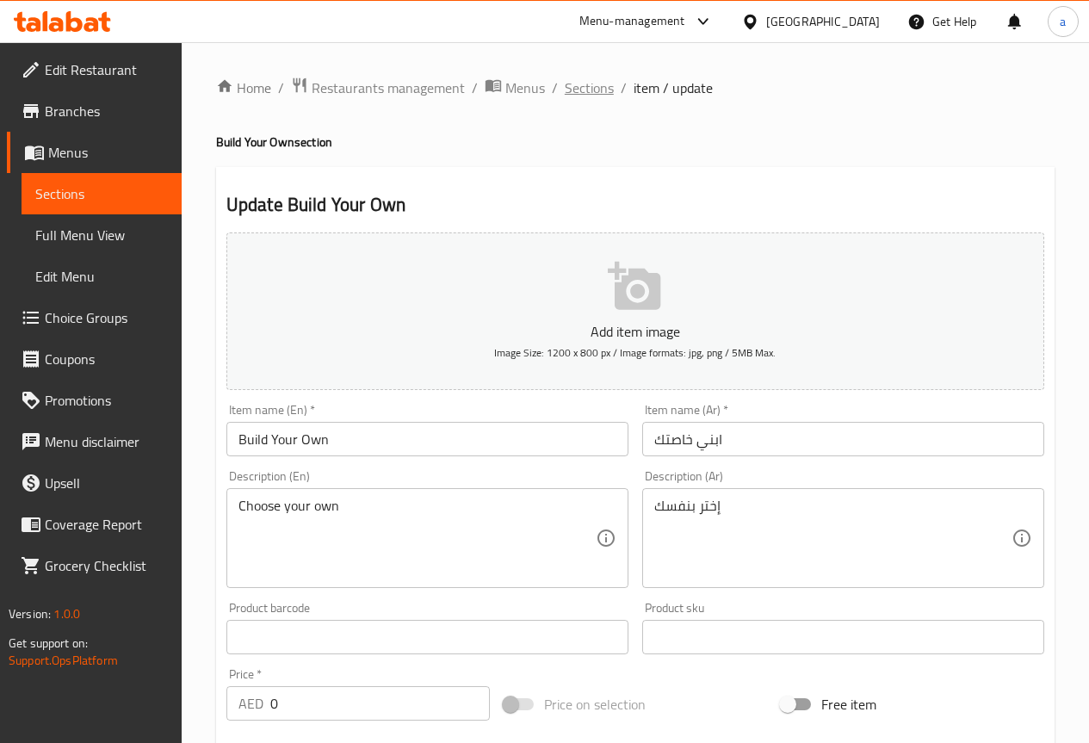
click at [572, 93] on span "Sections" at bounding box center [589, 87] width 49 height 21
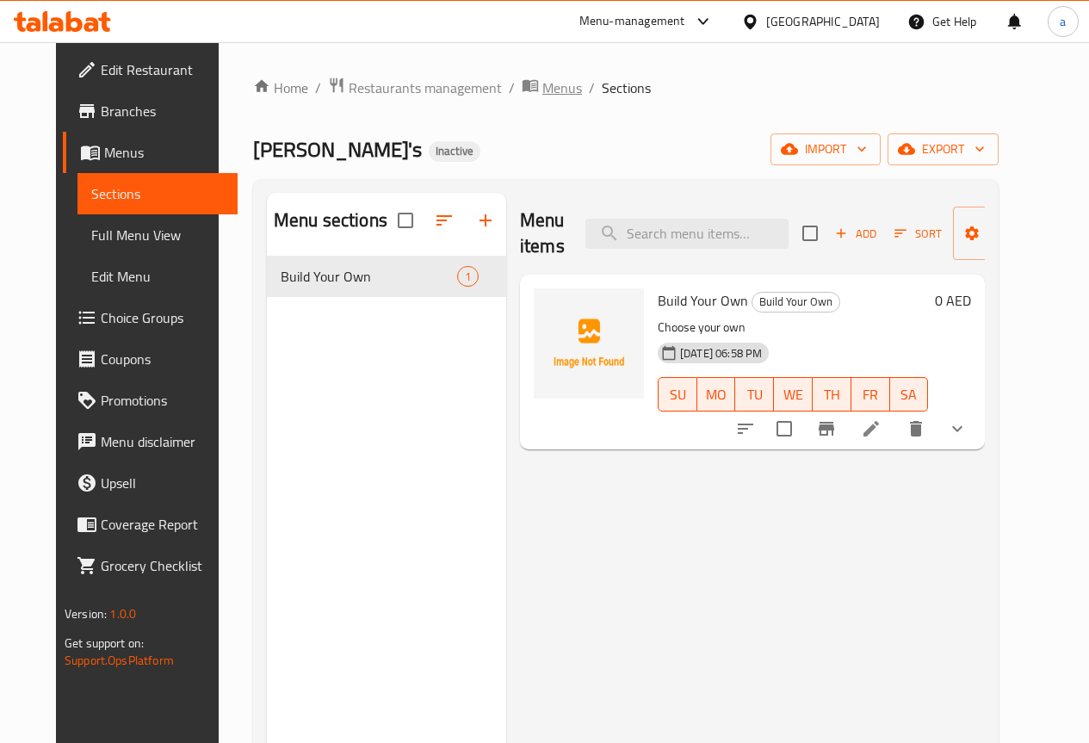
click at [542, 95] on span "Menus" at bounding box center [562, 87] width 40 height 21
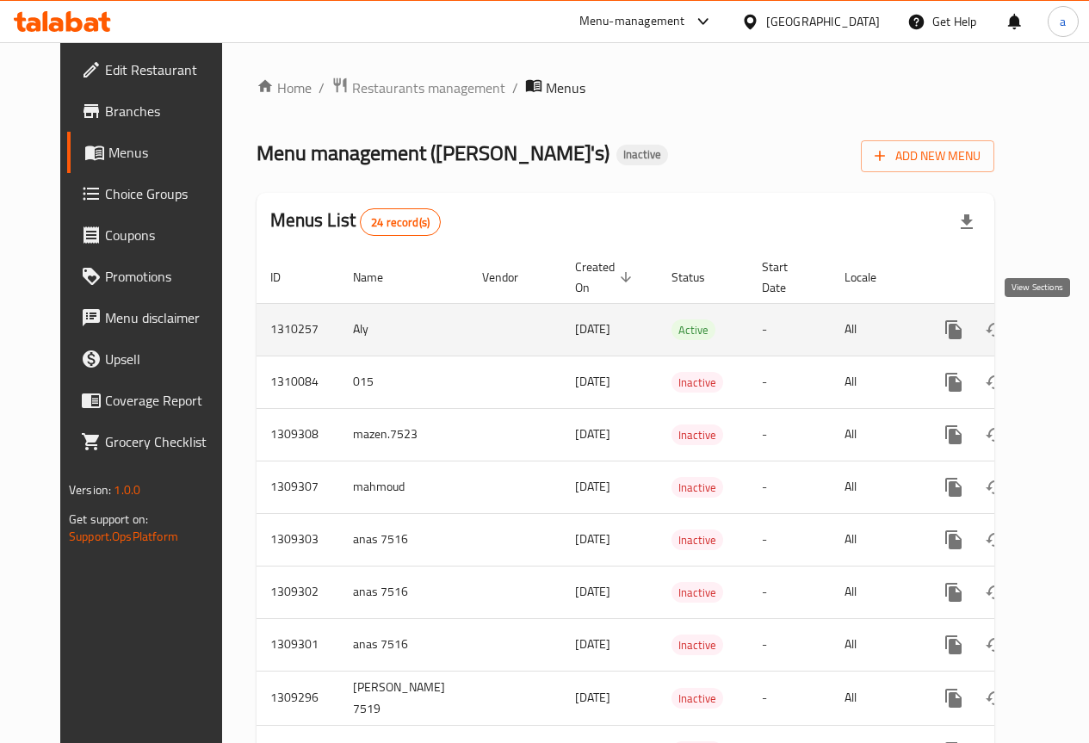
click at [1057, 333] on link "enhanced table" at bounding box center [1077, 329] width 41 height 41
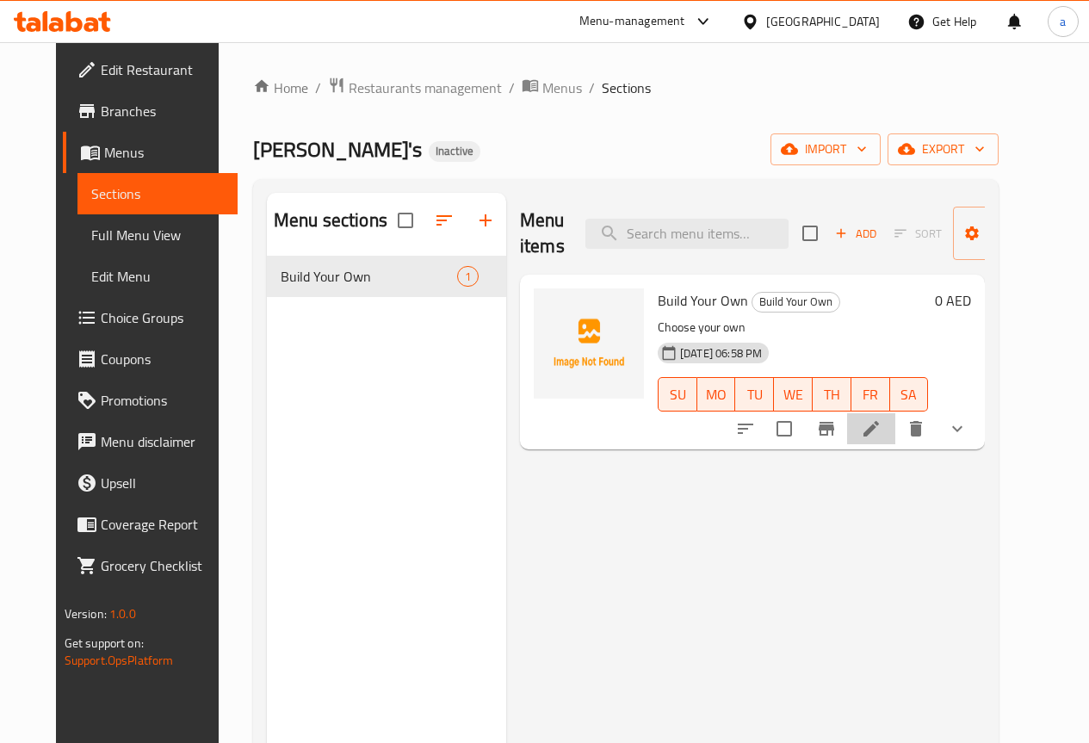
click at [896, 435] on li at bounding box center [871, 428] width 48 height 31
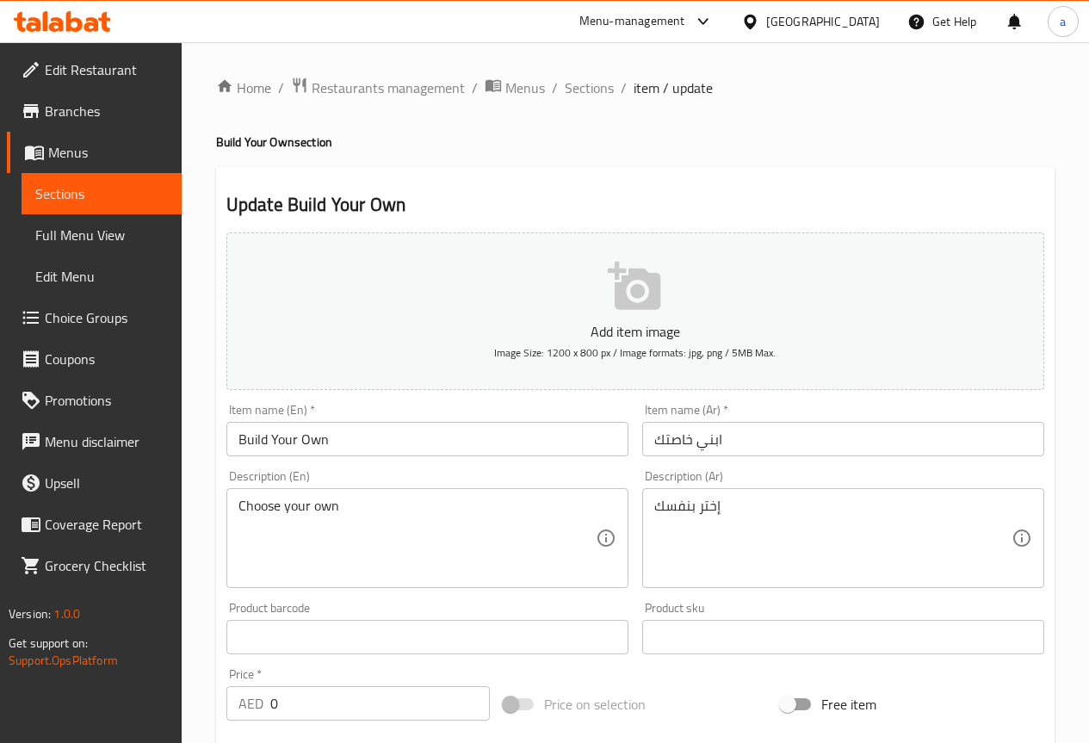
click at [156, 187] on span "Sections" at bounding box center [101, 193] width 133 height 21
